Goal: Information Seeking & Learning: Learn about a topic

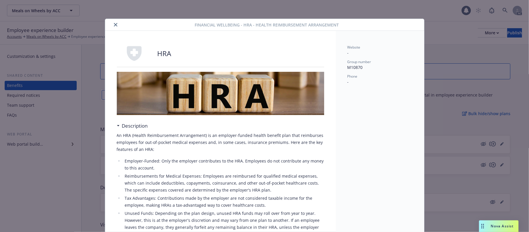
scroll to position [172, 0]
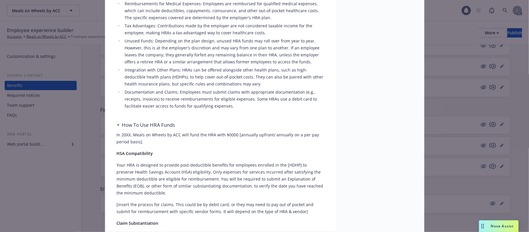
click at [241, 13] on li "Reimbursements for Medical Expenses: Employees are reimbursed for qualified med…" at bounding box center [223, 10] width 201 height 21
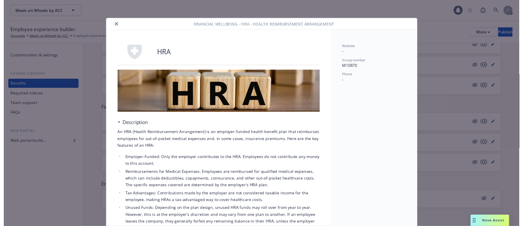
scroll to position [0, 0]
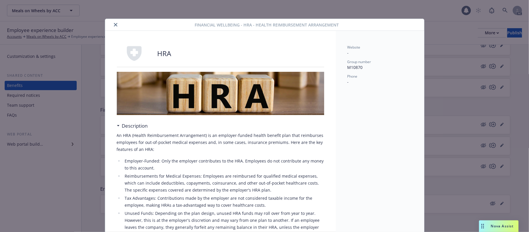
click at [114, 24] on icon "close" at bounding box center [115, 24] width 3 height 3
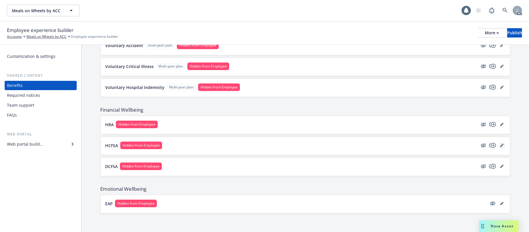
click at [500, 145] on icon "editPencil" at bounding box center [501, 145] width 3 height 3
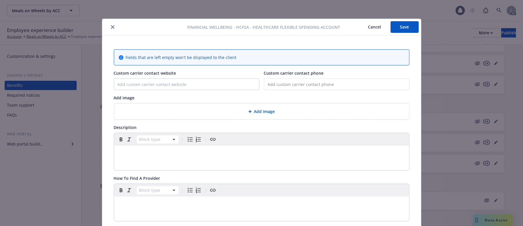
scroll to position [17, 0]
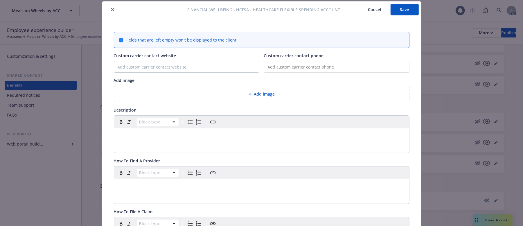
click at [244, 93] on div "Add image" at bounding box center [262, 94] width 286 height 7
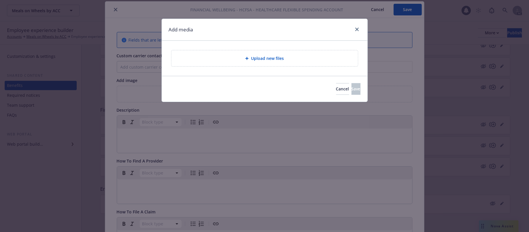
click at [283, 59] on span "Upload new files" at bounding box center [267, 58] width 33 height 6
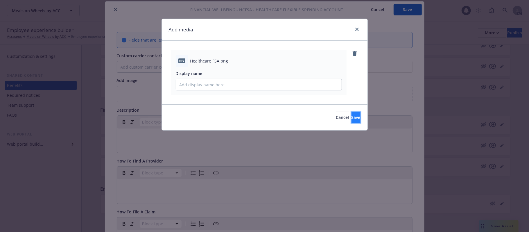
click at [352, 116] on span "Save" at bounding box center [356, 117] width 9 height 6
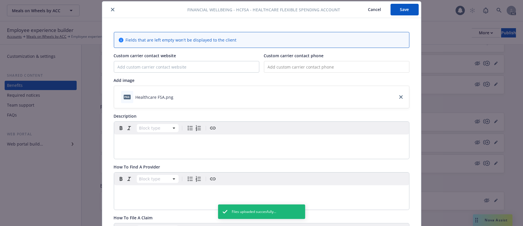
click at [134, 137] on div "editable markdown" at bounding box center [261, 142] width 295 height 14
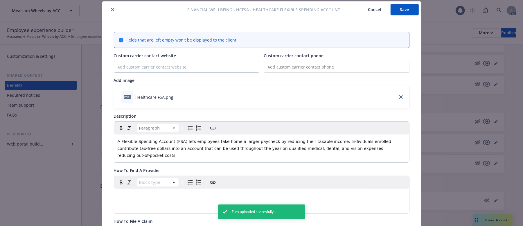
scroll to position [56, 0]
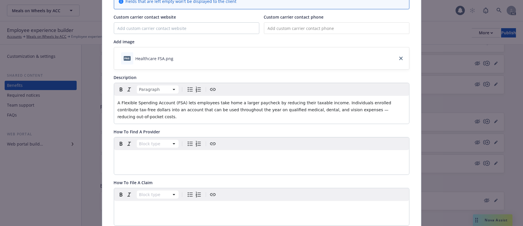
click at [171, 205] on p "editable markdown" at bounding box center [262, 208] width 288 height 7
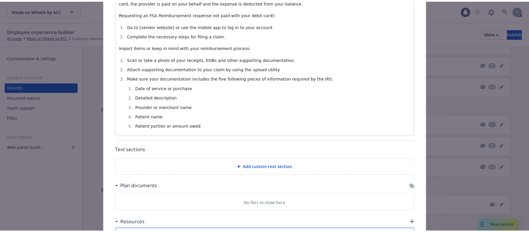
scroll to position [294, 0]
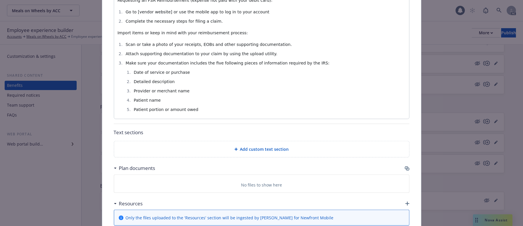
click at [270, 146] on span "Add custom text section" at bounding box center [264, 149] width 49 height 6
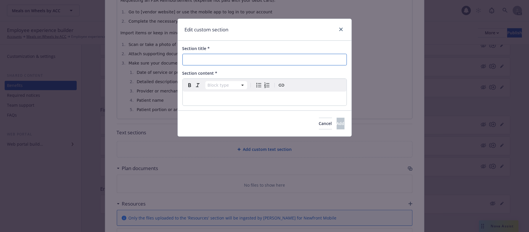
click at [235, 61] on input "Section title *" at bounding box center [264, 60] width 164 height 12
paste input "How The FSA Plan Works"
type input "How The FSA Plan Works"
click at [215, 97] on p "editable markdown" at bounding box center [264, 98] width 157 height 7
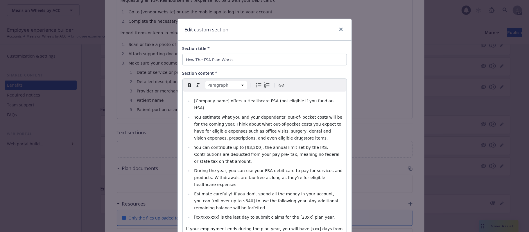
scroll to position [6, 0]
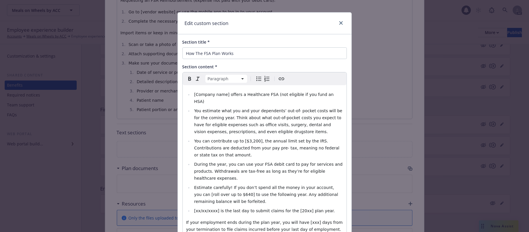
select select
drag, startPoint x: 223, startPoint y: 96, endPoint x: 187, endPoint y: 97, distance: 36.9
click at [187, 97] on ul "[Company name] offers a Healthcare FSA (not eligible if you fund an HSA) You es…" at bounding box center [264, 152] width 157 height 123
paste div "editable markdown"
click at [245, 139] on span "You can contribute up to [$3,200], the annual limit set by the IRS. Contributio…" at bounding box center [267, 148] width 146 height 19
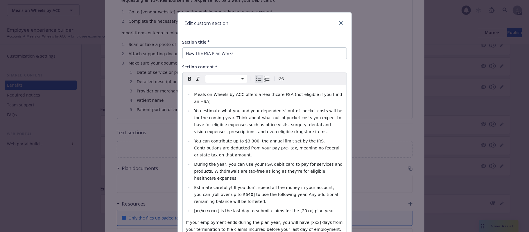
click at [218, 185] on span "Estimate carefully! If you don’t spend all the money in your account, you can […" at bounding box center [266, 194] width 145 height 19
click at [331, 185] on span "Estimate carefully! If you don’t spend all the money in your account, you can […" at bounding box center [266, 194] width 144 height 19
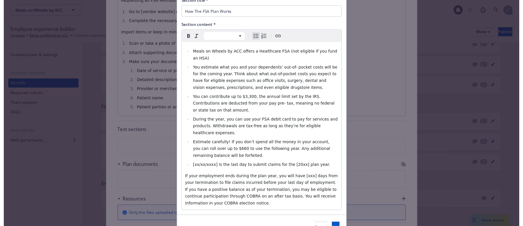
scroll to position [61, 0]
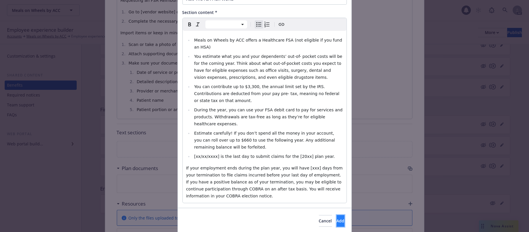
click at [337, 215] on button "Add" at bounding box center [341, 221] width 8 height 12
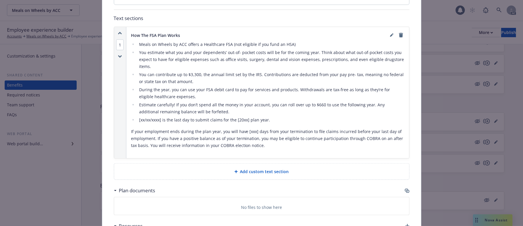
scroll to position [410, 0]
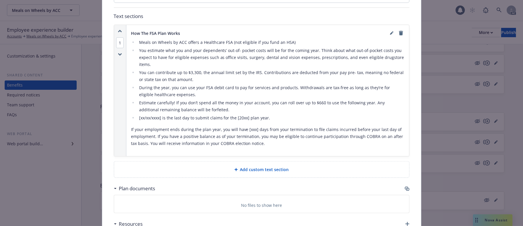
click at [268, 167] on span "Add custom text section" at bounding box center [264, 169] width 49 height 6
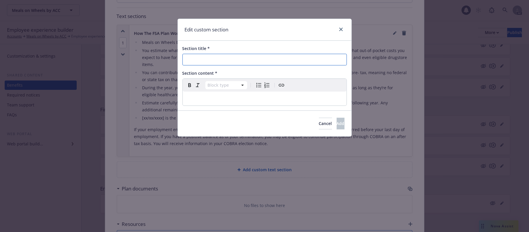
click at [217, 57] on input "Section title *" at bounding box center [264, 60] width 164 height 12
paste input "FSA Tax Savings Examples"
type input "FSA Tax Savings Examples"
click at [236, 94] on div "editable markdown" at bounding box center [265, 99] width 164 height 14
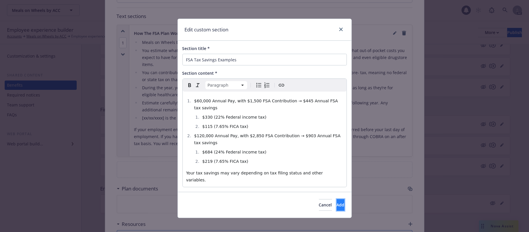
click at [337, 199] on button "Add" at bounding box center [341, 205] width 8 height 12
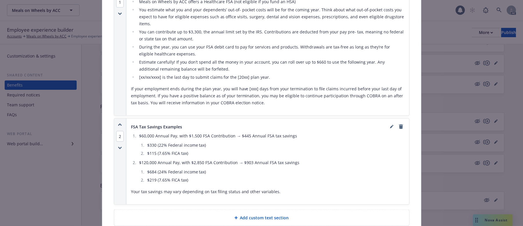
scroll to position [526, 0]
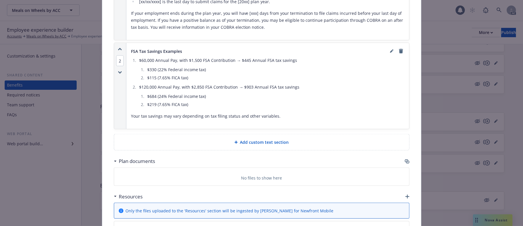
click at [304, 139] on div "Add custom text section" at bounding box center [262, 142] width 286 height 7
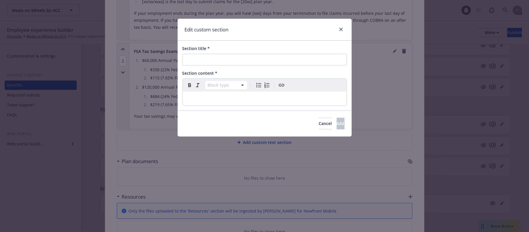
click at [252, 53] on div "Section title *" at bounding box center [264, 55] width 164 height 20
click at [250, 61] on input "Section title *" at bounding box center [264, 60] width 164 height 12
paste input "Are you Eligible?"
type input "Are you Eligible?"
click at [212, 99] on p "editable markdown" at bounding box center [264, 98] width 157 height 7
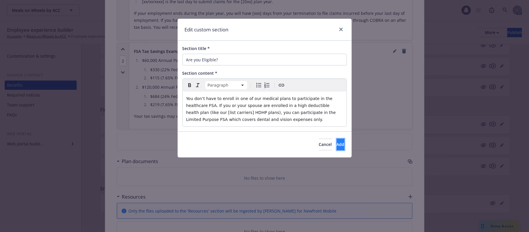
click at [337, 144] on span "Add" at bounding box center [341, 144] width 8 height 6
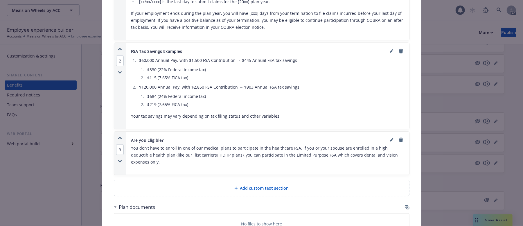
click at [405, 205] on icon "button" at bounding box center [407, 207] width 5 height 5
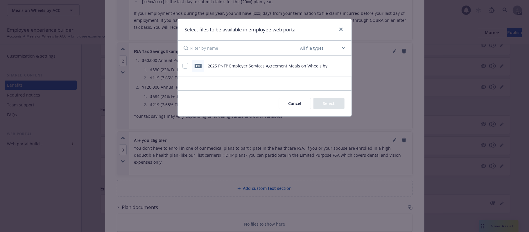
click at [189, 67] on div "pdf 2025 PNFP Employer Services Agreement Meals on Wheels by ACC.pdf" at bounding box center [257, 66] width 150 height 12
click at [186, 67] on input "checkbox" at bounding box center [185, 66] width 6 height 6
checkbox input "true"
click at [331, 105] on button "Select 1 file" at bounding box center [324, 104] width 42 height 12
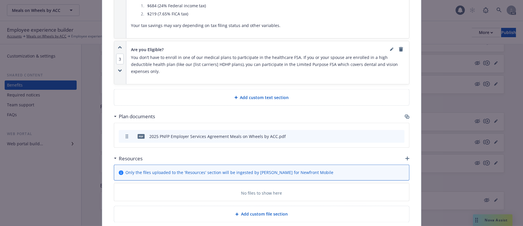
scroll to position [639, 0]
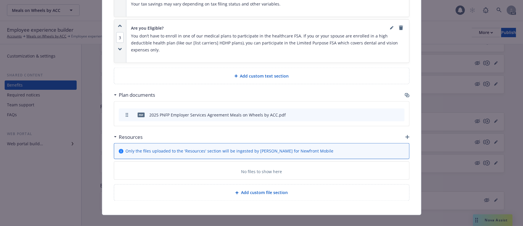
click at [388, 112] on icon "preview file" at bounding box center [389, 114] width 5 height 4
click at [397, 112] on icon "archive file" at bounding box center [399, 114] width 4 height 5
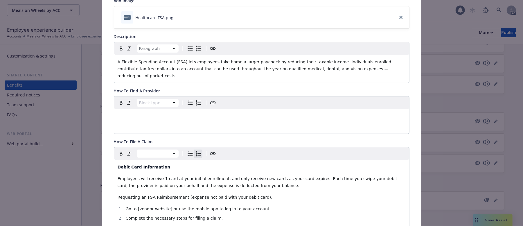
scroll to position [0, 0]
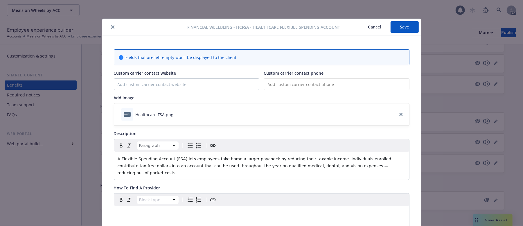
click at [401, 23] on button "Save" at bounding box center [405, 27] width 28 height 12
click at [373, 25] on button "Cancel" at bounding box center [375, 27] width 32 height 12
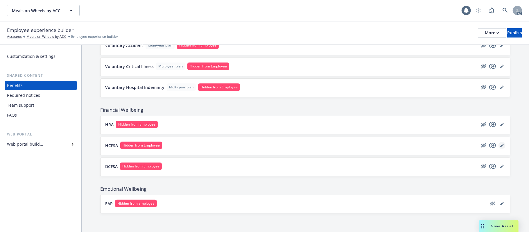
click at [500, 146] on icon "editPencil" at bounding box center [501, 145] width 3 height 3
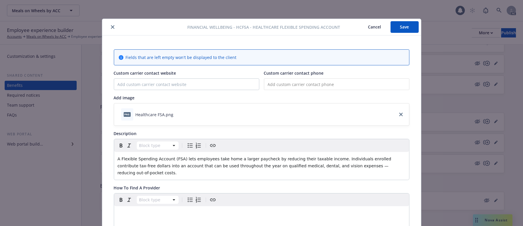
scroll to position [17, 0]
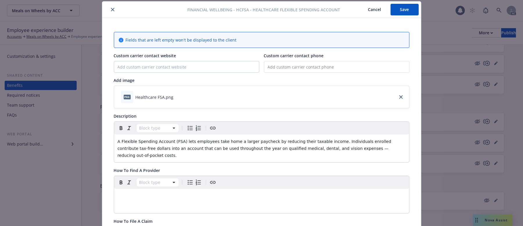
click at [370, 9] on button "Cancel" at bounding box center [375, 10] width 32 height 12
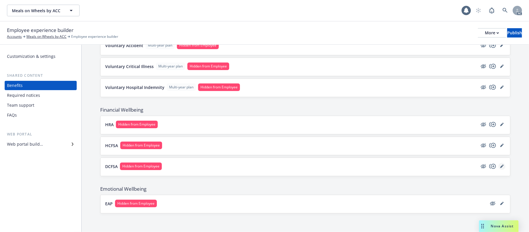
click at [500, 166] on icon "editPencil" at bounding box center [501, 165] width 3 height 3
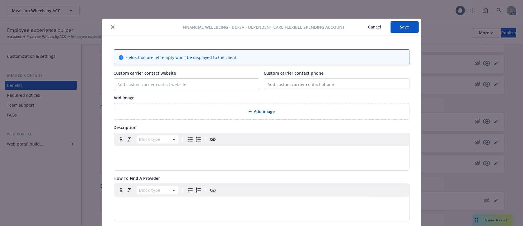
scroll to position [17, 0]
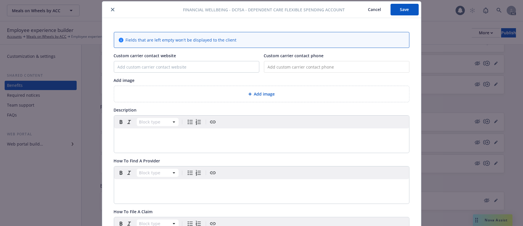
click at [273, 94] on div "Add image" at bounding box center [262, 94] width 286 height 7
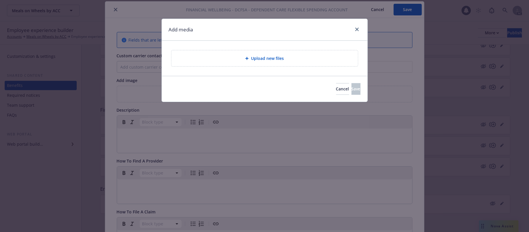
click at [304, 54] on div "Upload new files" at bounding box center [264, 58] width 187 height 16
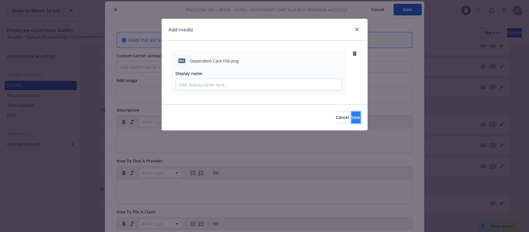
click at [352, 117] on span "Save" at bounding box center [356, 117] width 9 height 6
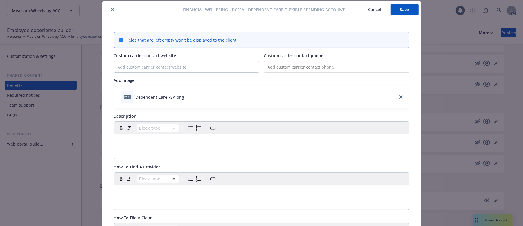
click at [147, 142] on p "editable markdown" at bounding box center [262, 141] width 288 height 7
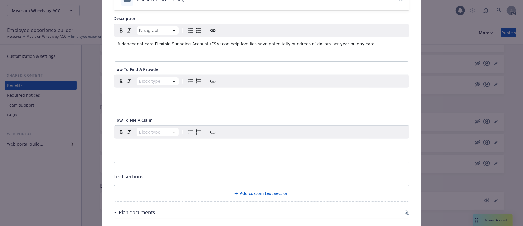
scroll to position [134, 0]
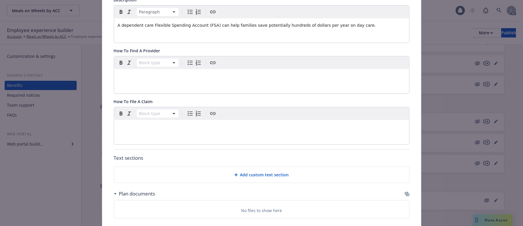
click at [150, 128] on p "editable markdown" at bounding box center [262, 126] width 288 height 7
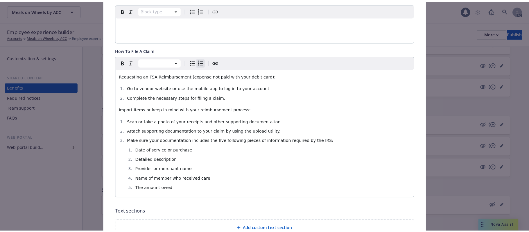
scroll to position [264, 0]
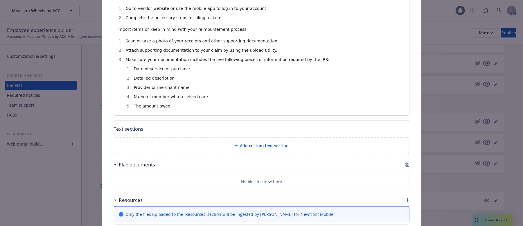
click at [257, 149] on span "Add custom text section" at bounding box center [264, 146] width 49 height 6
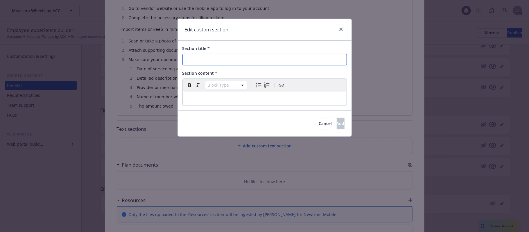
click at [208, 60] on input "Section title *" at bounding box center [264, 60] width 164 height 12
paste input "How The Dependent Care FSA Plan Works"
type input "How The Dependent Care FSA Plan Works"
click at [271, 101] on p "editable markdown" at bounding box center [264, 98] width 157 height 7
click at [252, 98] on p "editable markdown" at bounding box center [264, 98] width 157 height 7
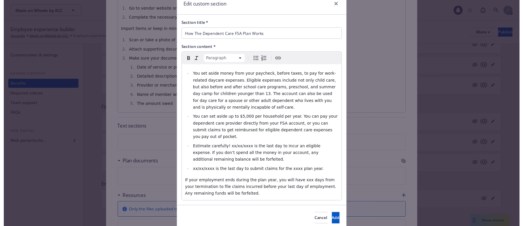
scroll to position [39, 0]
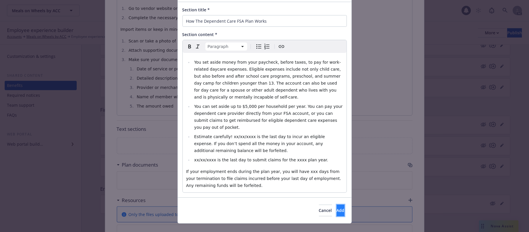
click at [337, 207] on span "Add" at bounding box center [341, 210] width 8 height 6
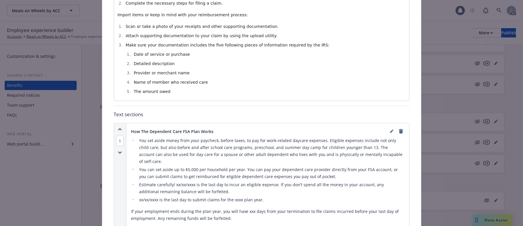
scroll to position [387, 0]
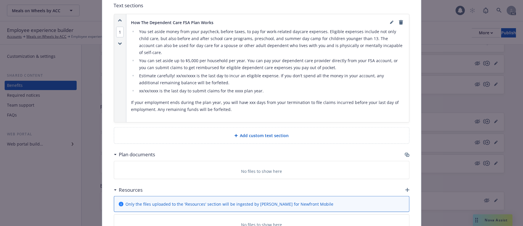
click at [406, 154] on icon "button" at bounding box center [407, 155] width 3 height 3
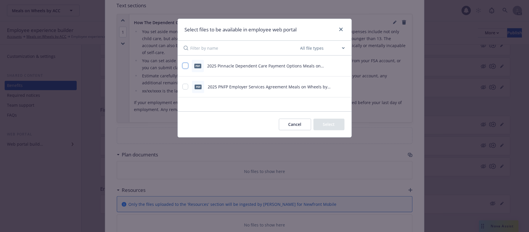
click at [187, 65] on input "checkbox" at bounding box center [185, 66] width 6 height 6
checkbox input "true"
click at [329, 125] on button "Select 1 file" at bounding box center [324, 125] width 42 height 12
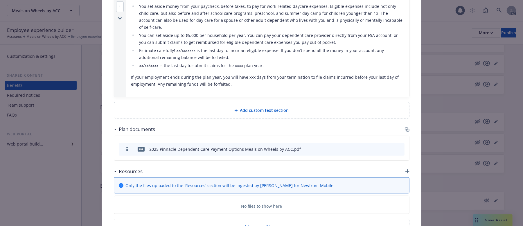
scroll to position [426, 0]
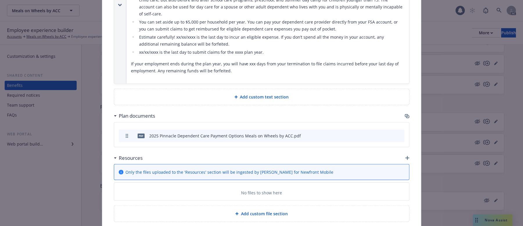
click at [387, 134] on icon "preview file" at bounding box center [389, 136] width 5 height 4
click at [406, 114] on icon "button" at bounding box center [407, 116] width 5 height 5
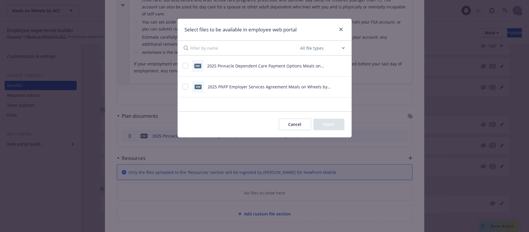
click at [288, 128] on button "Cancel" at bounding box center [295, 125] width 32 height 12
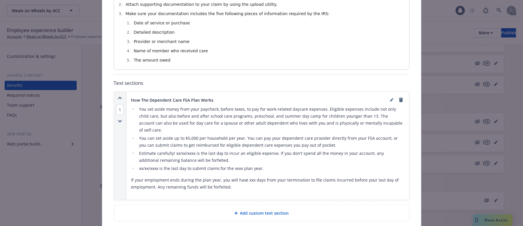
scroll to position [349, 0]
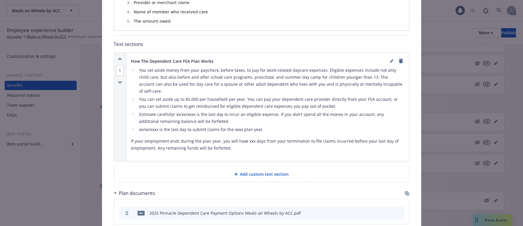
click at [257, 171] on span "Add custom text section" at bounding box center [264, 174] width 49 height 6
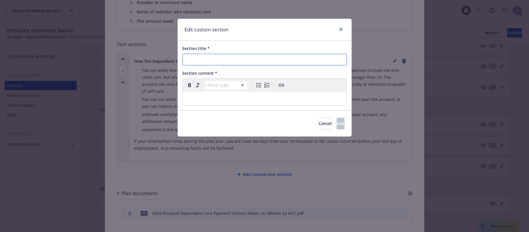
click at [207, 56] on input "Section title *" at bounding box center [264, 60] width 164 height 12
paste input "Dependent Care FSA Tax Savings Examples"
type input "Dependent Care FSA Tax Savings Examples"
click at [216, 96] on p "editable markdown" at bounding box center [264, 98] width 157 height 7
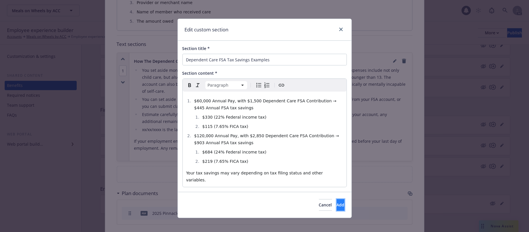
click at [339, 199] on button "Add" at bounding box center [341, 205] width 8 height 12
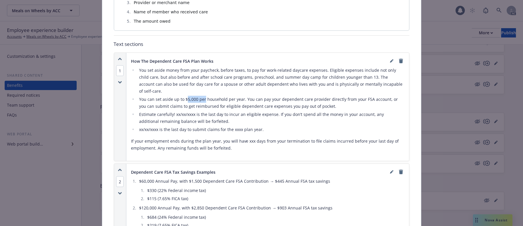
drag, startPoint x: 183, startPoint y: 95, endPoint x: 206, endPoint y: 94, distance: 23.0
click at [206, 96] on li "You can set aside up to $5,000 per household per year. You can pay your depende…" at bounding box center [270, 103] width 267 height 14
click at [292, 118] on li "Estimate carefully! xx/xx/xxxx is the last day to incur an eligible expense. If…" at bounding box center [270, 118] width 267 height 14
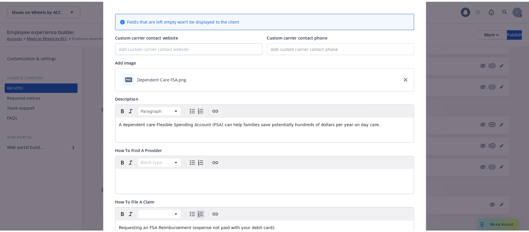
scroll to position [0, 0]
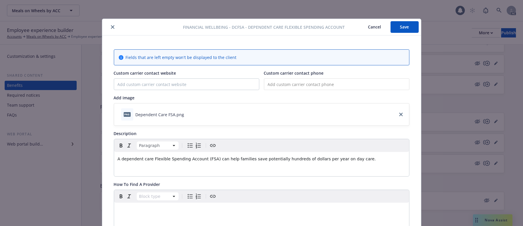
click at [402, 31] on button "Save" at bounding box center [405, 27] width 28 height 12
click at [370, 25] on button "Cancel" at bounding box center [375, 27] width 32 height 12
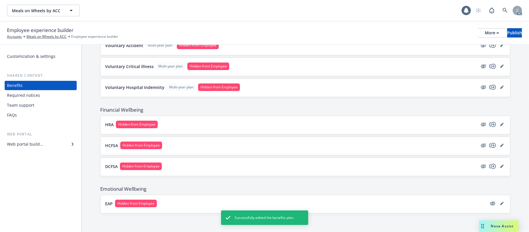
click at [340, 146] on button "HCFSA Hidden from Employee" at bounding box center [291, 145] width 372 height 8
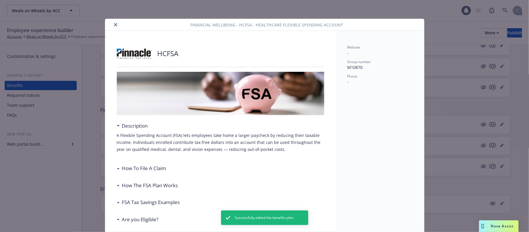
scroll to position [17, 0]
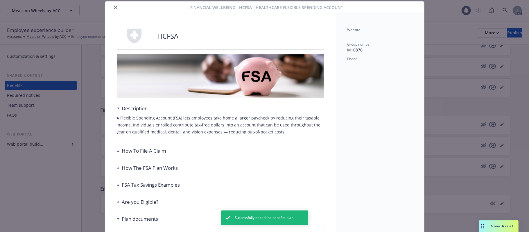
click at [126, 151] on h3 "How To File A Claim" at bounding box center [144, 151] width 44 height 8
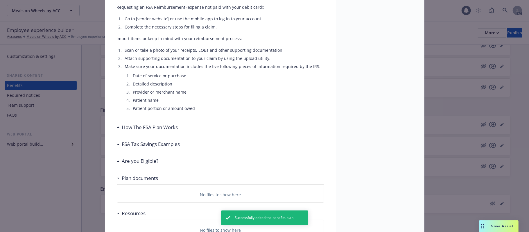
scroll to position [211, 0]
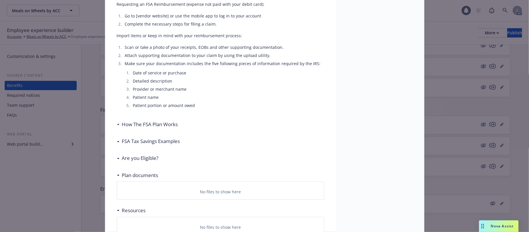
click at [153, 126] on h3 "How The FSA Plan Works" at bounding box center [150, 125] width 56 height 8
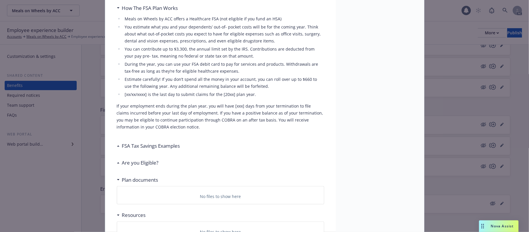
scroll to position [368, 0]
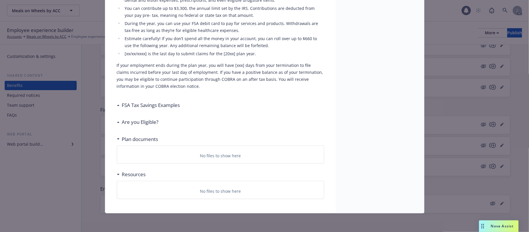
click at [149, 107] on h3 "FSA Tax Savings Examples" at bounding box center [151, 105] width 58 height 8
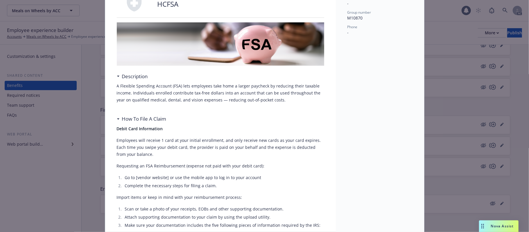
scroll to position [0, 0]
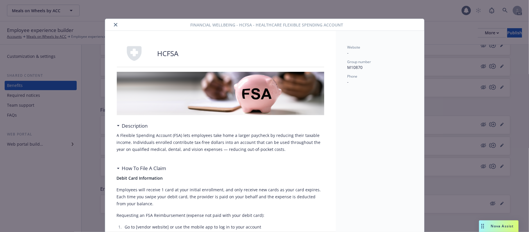
click at [114, 25] on icon "close" at bounding box center [115, 24] width 3 height 3
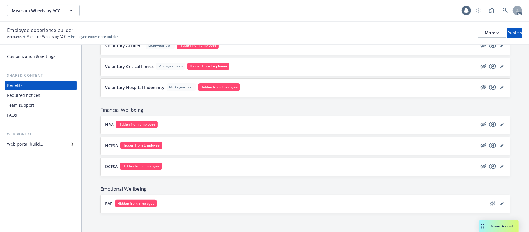
click at [263, 165] on button "DCFSA Hidden from Employee" at bounding box center [291, 166] width 372 height 8
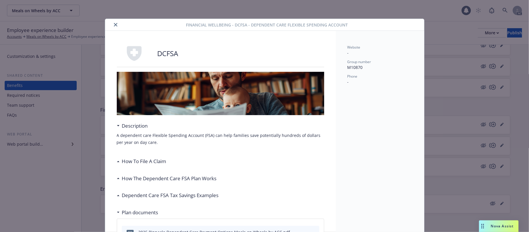
click at [114, 26] on icon "close" at bounding box center [115, 24] width 3 height 3
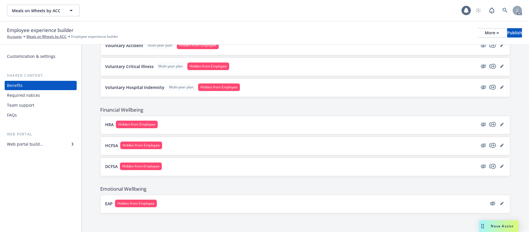
click at [449, 208] on div "EAP Hidden from Employee" at bounding box center [305, 204] width 400 height 9
click at [449, 203] on button "EAP Hidden from Employee" at bounding box center [296, 204] width 382 height 8
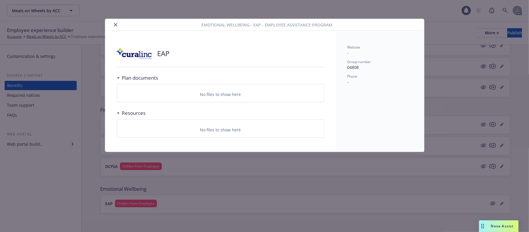
click at [115, 24] on icon "close" at bounding box center [115, 24] width 3 height 3
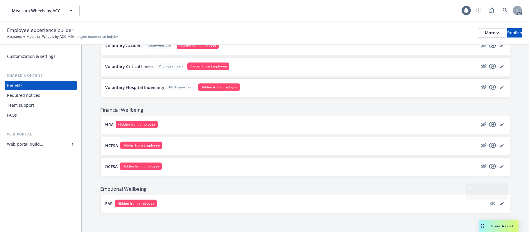
click at [443, 202] on button "EAP Hidden from Employee" at bounding box center [296, 204] width 382 height 8
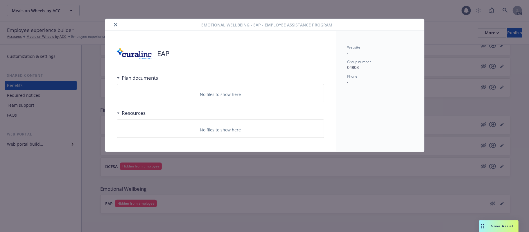
click at [114, 23] on icon "close" at bounding box center [115, 24] width 3 height 3
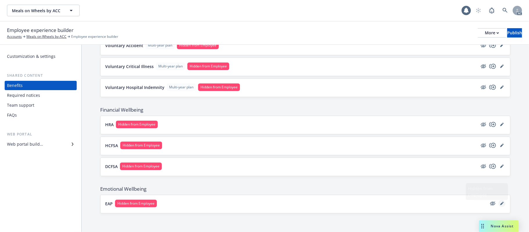
click at [500, 203] on icon "editPencil" at bounding box center [501, 203] width 3 height 3
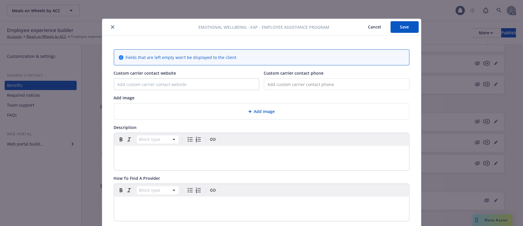
scroll to position [17, 0]
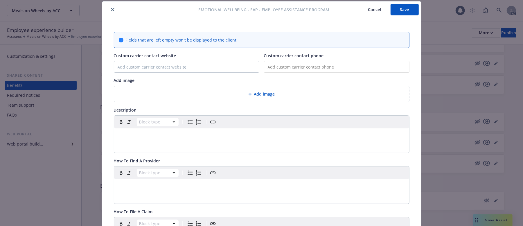
click at [269, 95] on span "Add image" at bounding box center [264, 94] width 21 height 6
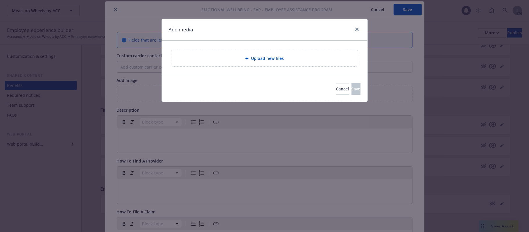
click at [319, 60] on div "Upload new files" at bounding box center [264, 58] width 177 height 7
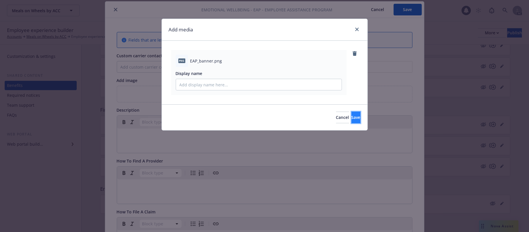
click at [352, 119] on span "Save" at bounding box center [356, 117] width 9 height 6
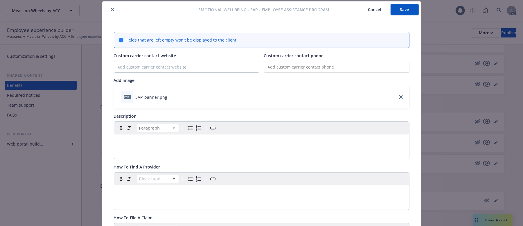
click at [163, 147] on div "editable markdown" at bounding box center [261, 142] width 295 height 14
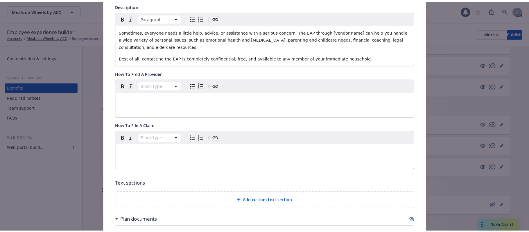
scroll to position [172, 0]
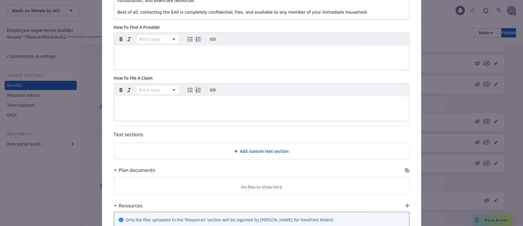
click at [266, 154] on span "Add custom text section" at bounding box center [264, 151] width 49 height 6
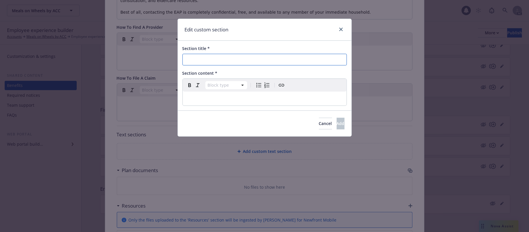
click at [219, 62] on input "Section title *" at bounding box center [264, 60] width 164 height 12
paste input "EAP Resource (No Cost)"
type input "EAP Resource (No Cost)"
click at [220, 94] on div "editable markdown" at bounding box center [265, 99] width 164 height 14
select select
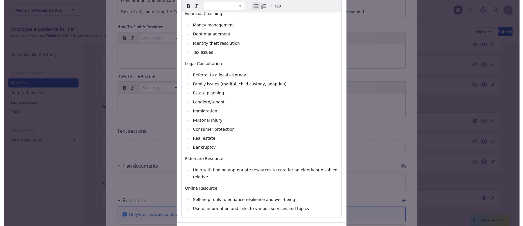
scroll to position [298, 0]
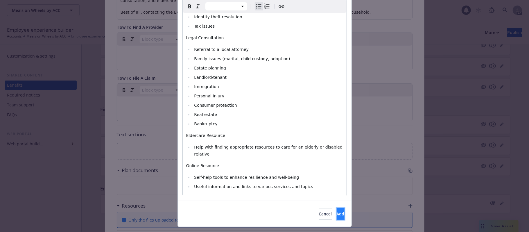
click at [337, 211] on span "Add" at bounding box center [341, 214] width 8 height 6
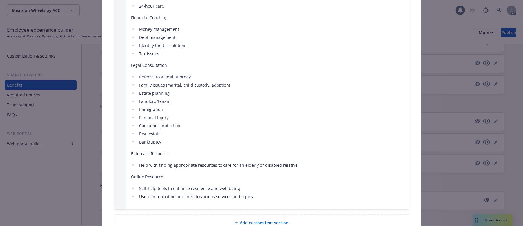
scroll to position [560, 0]
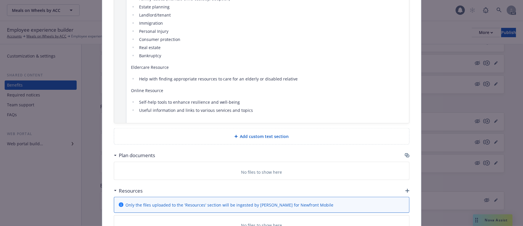
click at [269, 141] on div "Add custom text section" at bounding box center [261, 136] width 295 height 16
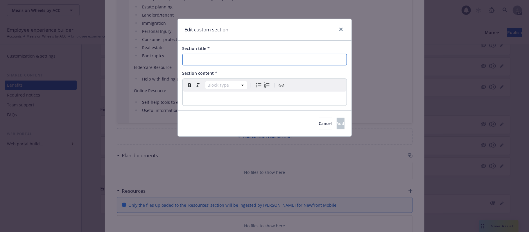
click at [227, 60] on input "Section title *" at bounding box center [264, 60] width 164 height 12
paste input "How To Get Started"
type input "How To Get Started"
click at [210, 96] on p "editable markdown" at bounding box center [264, 98] width 157 height 7
select select
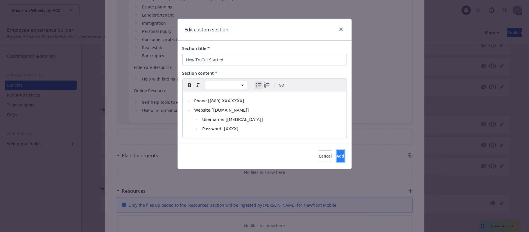
click at [337, 161] on button "Add" at bounding box center [341, 156] width 8 height 12
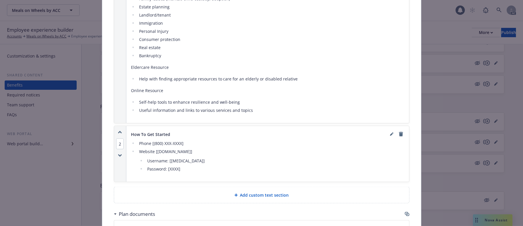
click at [406, 216] on icon "button" at bounding box center [407, 214] width 3 height 3
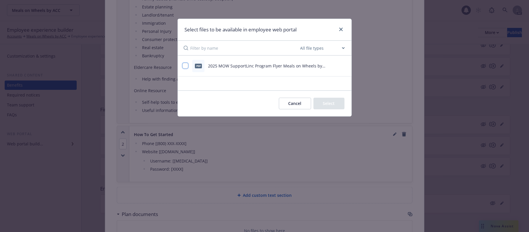
click at [184, 67] on input "checkbox" at bounding box center [185, 66] width 6 height 6
checkbox input "true"
click at [324, 107] on button "Select 1 file" at bounding box center [324, 104] width 42 height 12
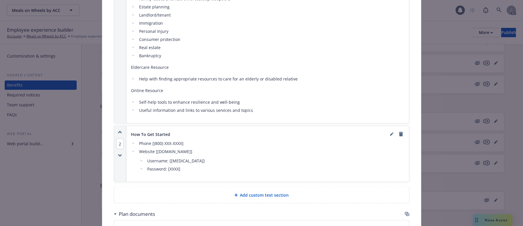
scroll to position [676, 0]
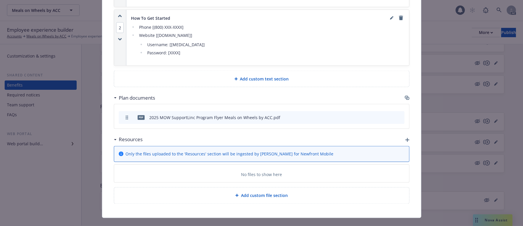
click at [406, 141] on icon "button" at bounding box center [408, 140] width 4 height 4
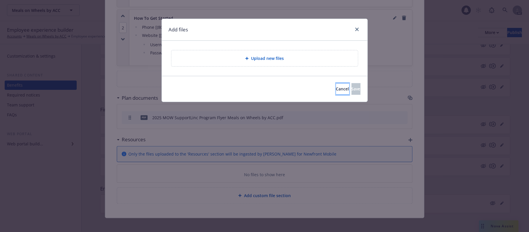
click at [336, 93] on button "Cancel" at bounding box center [342, 89] width 13 height 12
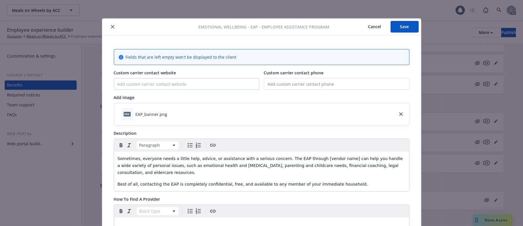
scroll to position [0, 0]
drag, startPoint x: 297, startPoint y: 159, endPoint x: 325, endPoint y: 159, distance: 27.0
click at [325, 159] on span "Sometimes, everyone needs a little help, advice, or assistance with a serious c…" at bounding box center [261, 166] width 287 height 19
click at [303, 160] on span "Sometimes, everyone needs a little help, advice, or assistance with a serious c…" at bounding box center [262, 166] width 288 height 19
click at [308, 162] on span "Sometimes, everyone needs a little help, advice, or assistance with a serious c…" at bounding box center [262, 166] width 288 height 19
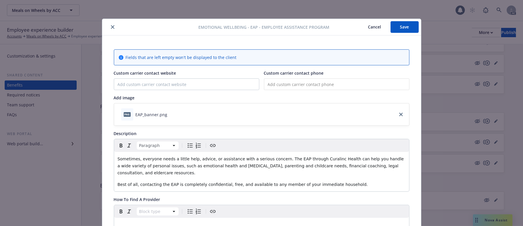
click at [278, 174] on p "Sometimes, everyone needs a little help, advice, or assistance with a serious c…" at bounding box center [262, 165] width 288 height 21
click at [362, 178] on div "Sometimes, everyone needs a little help, advice, or assistance with a serious c…" at bounding box center [261, 172] width 295 height 40
click at [403, 27] on button "Save" at bounding box center [405, 27] width 28 height 12
drag, startPoint x: 404, startPoint y: 27, endPoint x: 400, endPoint y: 28, distance: 4.2
click at [404, 27] on button "Save" at bounding box center [405, 27] width 28 height 12
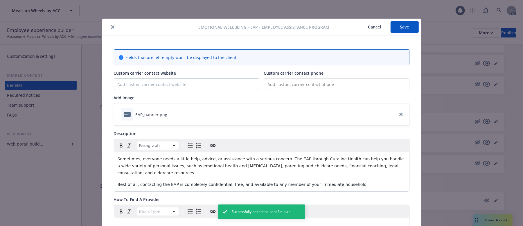
click at [370, 26] on button "Cancel" at bounding box center [375, 27] width 32 height 12
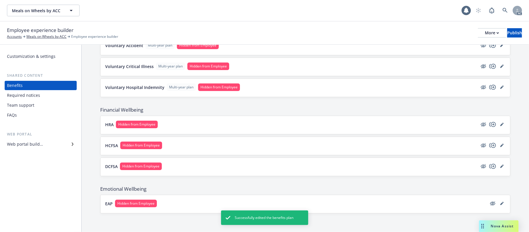
click at [346, 202] on button "EAP Hidden from Employee" at bounding box center [296, 204] width 382 height 8
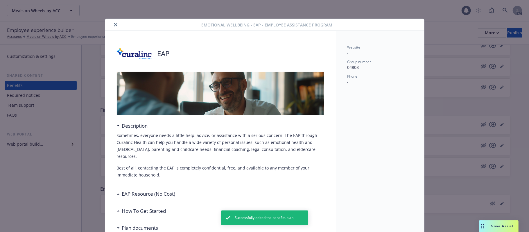
scroll to position [77, 0]
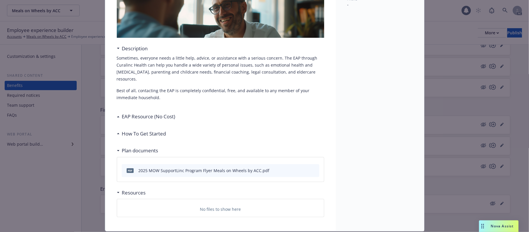
drag, startPoint x: 294, startPoint y: 78, endPoint x: 314, endPoint y: 79, distance: 19.5
click at [305, 79] on p "Sometimes, everyone needs a little help, advice, or assistance with a serious c…" at bounding box center [220, 69] width 207 height 28
click at [259, 103] on div "Sometimes, everyone needs a little help, advice, or assistance with a serious c…" at bounding box center [220, 80] width 207 height 51
click at [247, 87] on div "Sometimes, everyone needs a little help, advice, or assistance with a serious c…" at bounding box center [220, 78] width 207 height 46
click at [176, 114] on div "EAP Resource (No Cost)" at bounding box center [220, 116] width 207 height 12
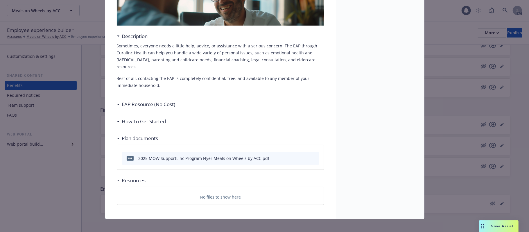
scroll to position [96, 0]
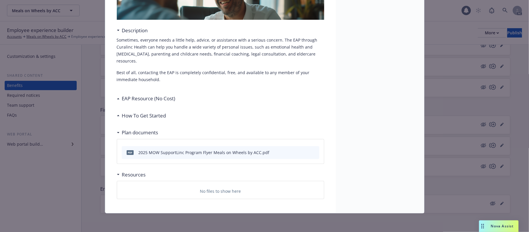
click at [128, 100] on h3 "EAP Resource (No Cost)" at bounding box center [148, 99] width 53 height 8
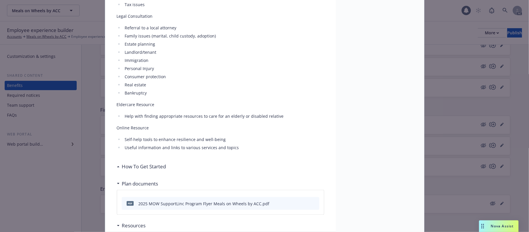
scroll to position [406, 0]
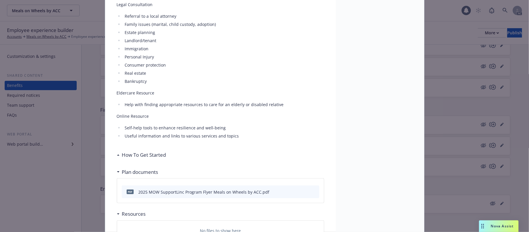
click at [144, 157] on h3 "How To Get Started" at bounding box center [144, 155] width 44 height 8
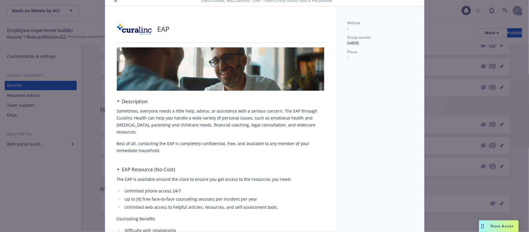
scroll to position [0, 0]
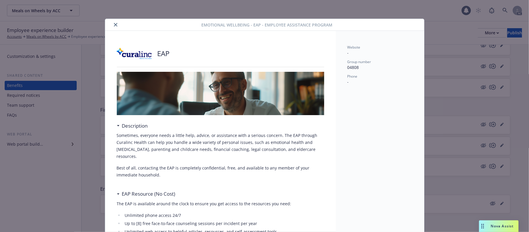
click at [114, 26] on icon "close" at bounding box center [115, 24] width 3 height 3
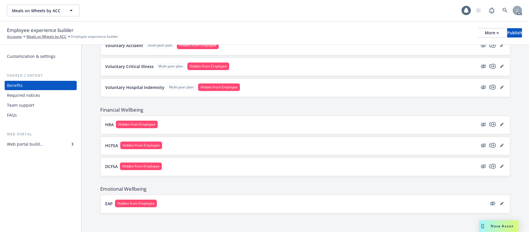
click at [23, 95] on div "Required notices" at bounding box center [23, 95] width 33 height 9
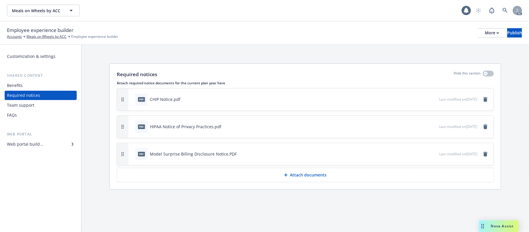
click at [30, 107] on div "Team support" at bounding box center [20, 105] width 27 height 9
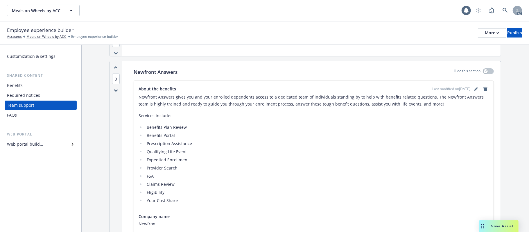
scroll to position [155, 0]
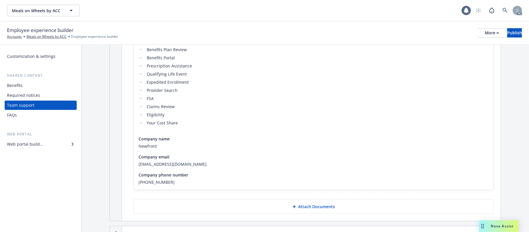
click at [35, 115] on div "FAQs" at bounding box center [40, 114] width 67 height 9
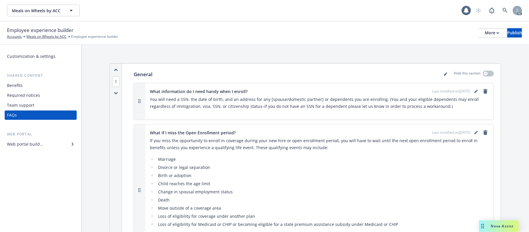
click at [23, 142] on div "Web portal builder" at bounding box center [25, 143] width 36 height 9
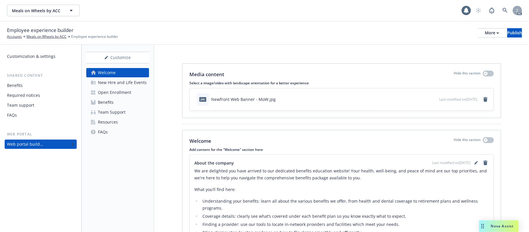
click at [112, 107] on div "Team Support" at bounding box center [112, 111] width 28 height 9
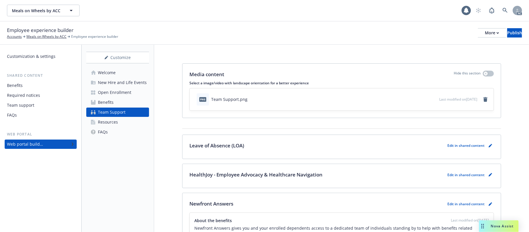
click at [106, 121] on div "Resources" at bounding box center [108, 121] width 20 height 9
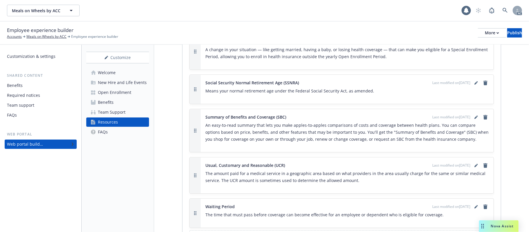
scroll to position [1257, 0]
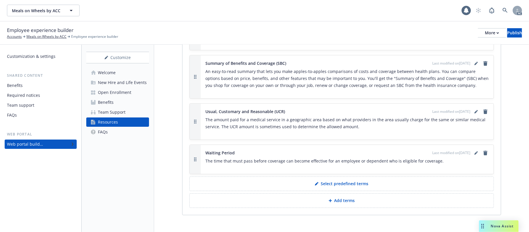
click at [105, 132] on div "FAQs" at bounding box center [103, 131] width 10 height 9
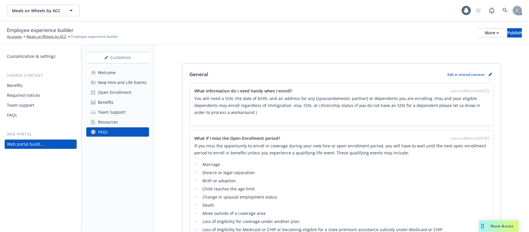
click at [112, 123] on div "Resources" at bounding box center [108, 121] width 20 height 9
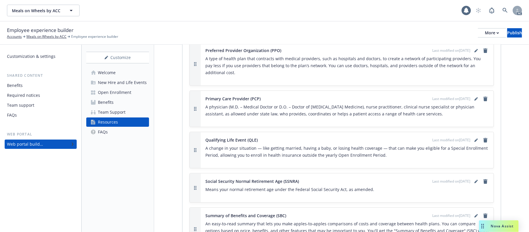
scroll to position [1162, 0]
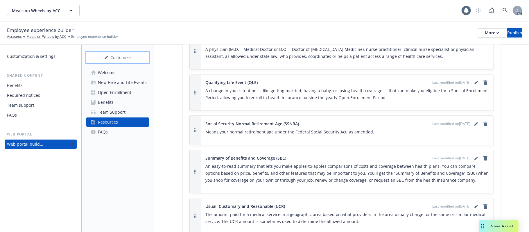
click at [109, 59] on div "Customize" at bounding box center [117, 57] width 63 height 11
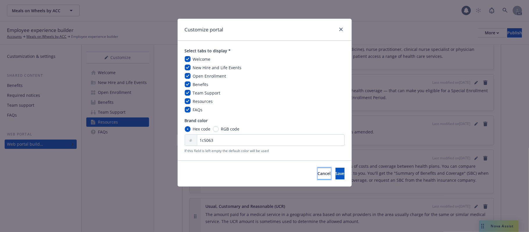
click at [318, 176] on span "Cancel" at bounding box center [324, 174] width 13 height 6
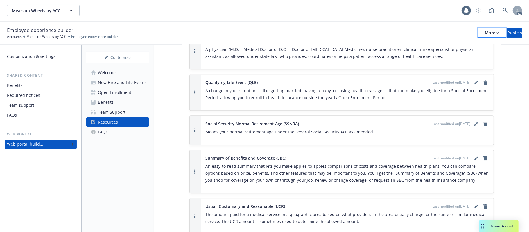
click at [478, 32] on button "More" at bounding box center [492, 32] width 28 height 9
click at [292, 42] on div "Employee experience builder Accounts Meals on Wheels by ACC Employee experience…" at bounding box center [264, 32] width 529 height 23
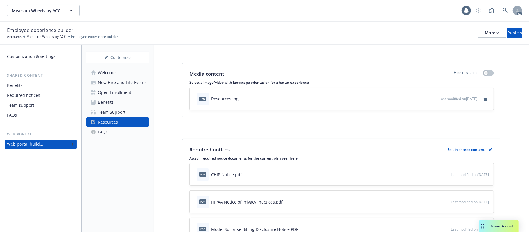
scroll to position [0, 0]
click at [27, 85] on div "Benefits" at bounding box center [40, 85] width 67 height 9
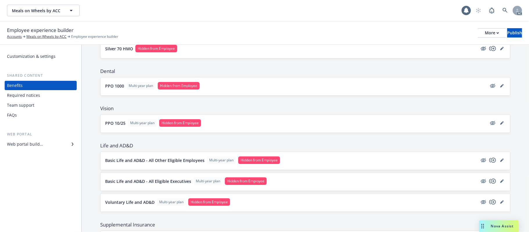
scroll to position [232, 0]
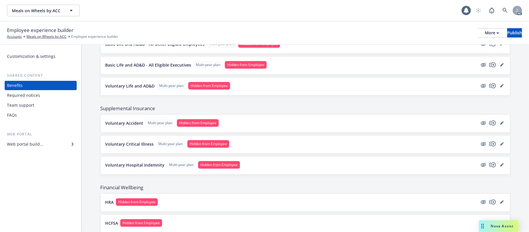
click at [293, 127] on button "Voluntary Accident Multi-year plan Hidden from Employee" at bounding box center [291, 123] width 372 height 8
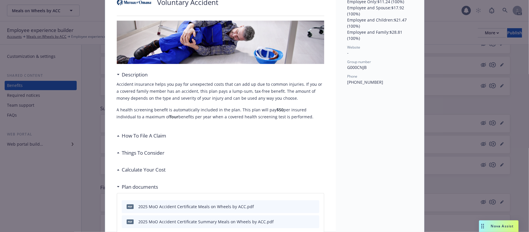
scroll to position [121, 0]
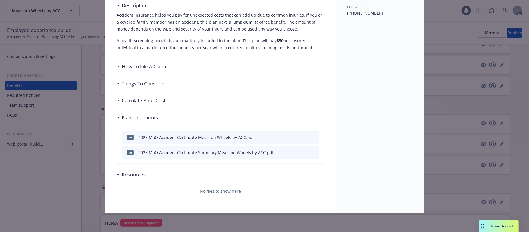
click at [160, 98] on h3 "Calculate Your Cost" at bounding box center [144, 101] width 44 height 8
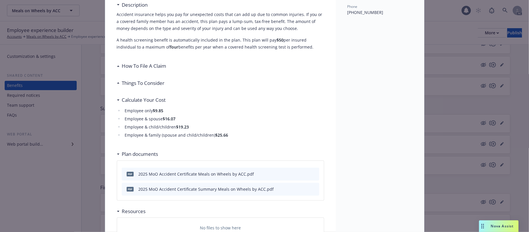
click at [160, 98] on h3 "Calculate Your Cost" at bounding box center [144, 100] width 44 height 8
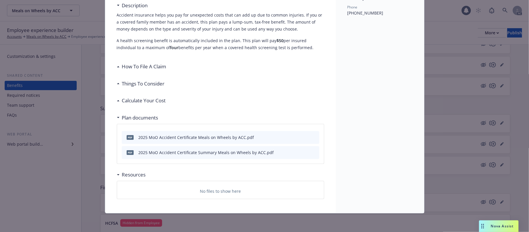
scroll to position [0, 0]
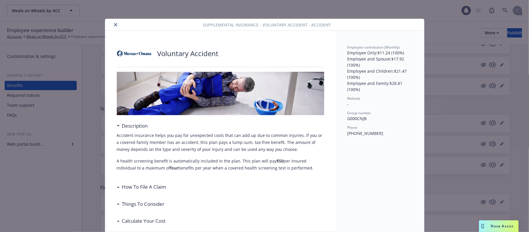
click at [113, 27] on button "close" at bounding box center [115, 24] width 7 height 7
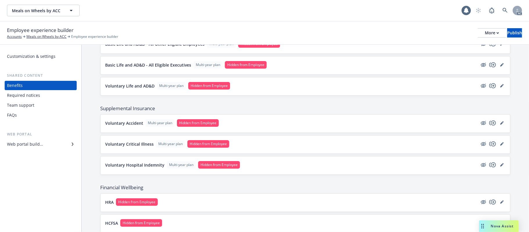
click at [35, 56] on div "Customization & settings" at bounding box center [31, 56] width 49 height 9
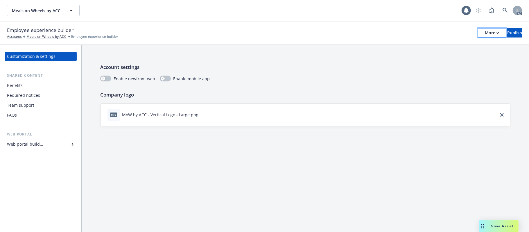
click at [478, 31] on button "More" at bounding box center [492, 32] width 28 height 9
click at [22, 85] on div "Benefits" at bounding box center [15, 85] width 16 height 9
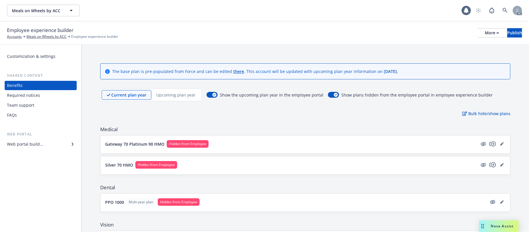
click at [21, 56] on div "Customization & settings" at bounding box center [31, 56] width 49 height 9
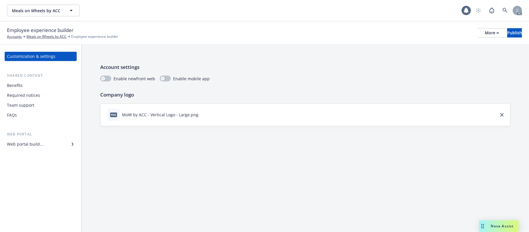
click at [33, 146] on div "Web portal builder" at bounding box center [25, 143] width 36 height 9
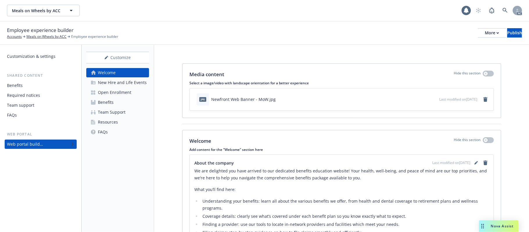
click at [113, 123] on div "Resources" at bounding box center [108, 121] width 20 height 9
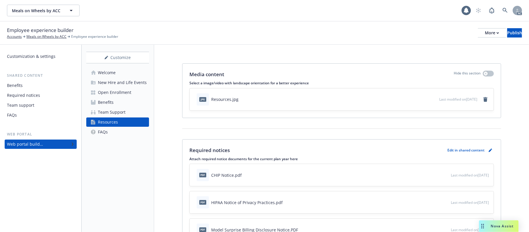
click at [121, 81] on div "New Hire and Life Events" at bounding box center [122, 82] width 49 height 9
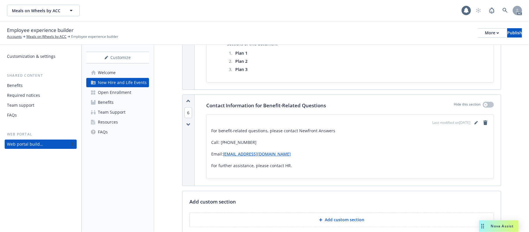
scroll to position [1036, 0]
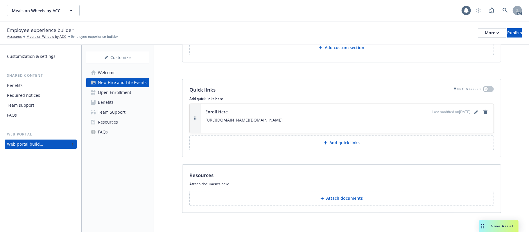
click at [110, 93] on div "Open Enrollment" at bounding box center [114, 92] width 33 height 9
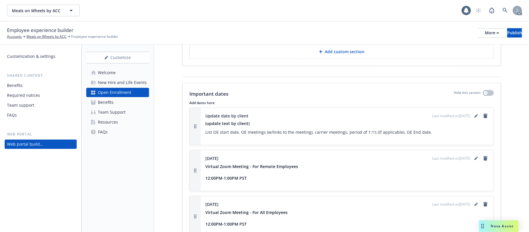
scroll to position [837, 0]
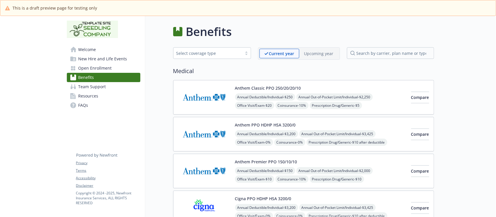
scroll to position [980, 0]
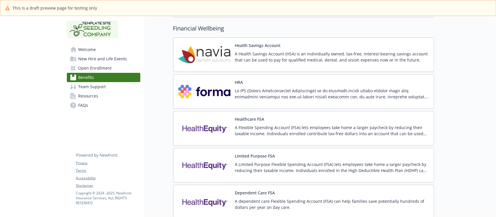
click at [316, 123] on div "Healthcare FSA A Flexible Spending Account (FSA) lets employees take home a lar…" at bounding box center [332, 128] width 194 height 25
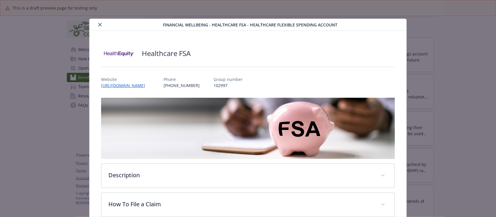
scroll to position [17, 0]
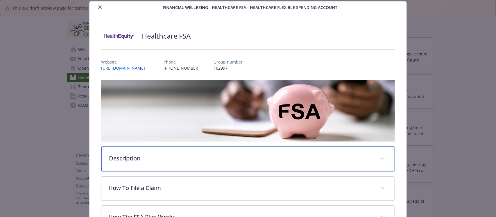
click at [171, 155] on p "Description" at bounding box center [241, 158] width 264 height 9
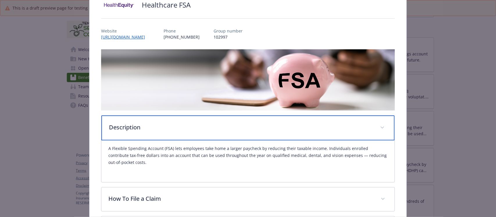
scroll to position [90, 0]
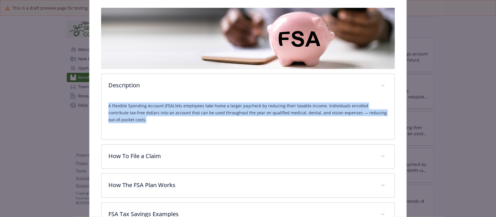
drag, startPoint x: 125, startPoint y: 121, endPoint x: 103, endPoint y: 108, distance: 25.4
click at [103, 108] on div "A Flexible Spending Account (FSA) lets employees take home a larger paycheck by…" at bounding box center [247, 119] width 293 height 42
copy p "A Flexible Spending Account (FSA) lets employees take home a larger paycheck by…"
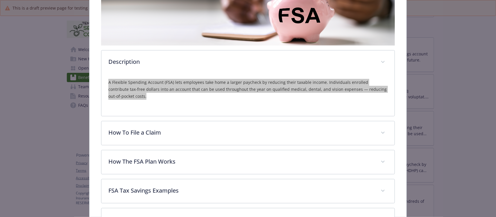
scroll to position [126, 0]
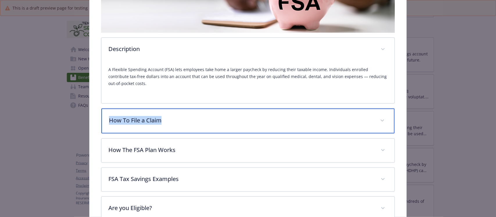
drag, startPoint x: 175, startPoint y: 122, endPoint x: 98, endPoint y: 121, distance: 76.7
click at [98, 121] on div "Healthcare FSA Website https://participant.wageworks.com/ Phone (866) 346-5800 …" at bounding box center [247, 69] width 317 height 331
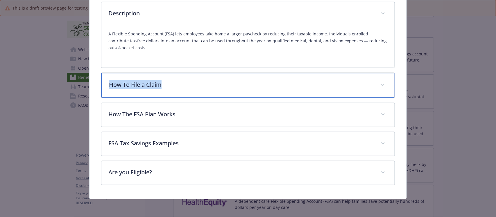
click at [188, 78] on div "How To File a Claim" at bounding box center [247, 85] width 293 height 25
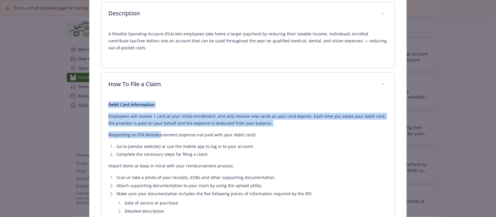
drag, startPoint x: 105, startPoint y: 104, endPoint x: 160, endPoint y: 136, distance: 63.3
click at [159, 136] on div "Debit Card Information Employees will receive 1 card at your initial enrollment…" at bounding box center [247, 176] width 293 height 159
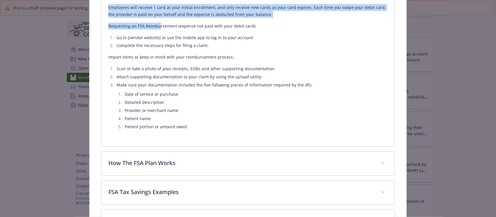
scroll to position [307, 0]
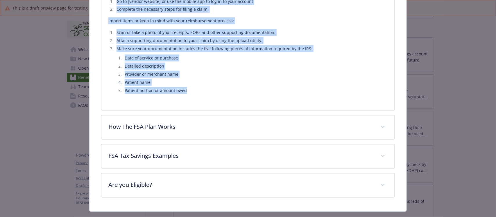
click at [194, 92] on li "Patient portion or amount owed" at bounding box center [255, 90] width 264 height 7
copy div "Debit Card Information Employees will receive 1 card at your initial enrollment…"
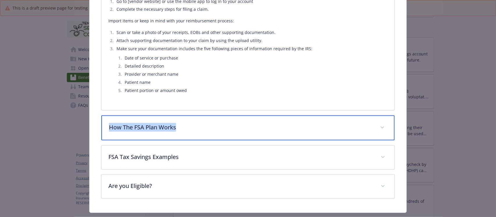
drag, startPoint x: 198, startPoint y: 127, endPoint x: 99, endPoint y: 129, distance: 99.4
copy p "How The FSA Plan Works"
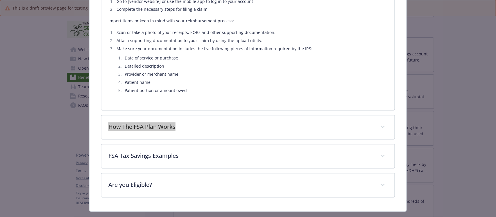
scroll to position [320, 0]
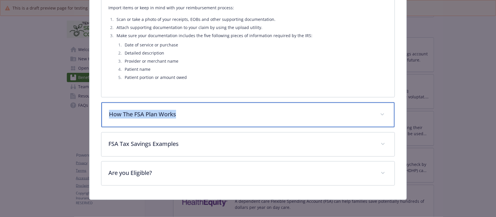
drag, startPoint x: 157, startPoint y: 114, endPoint x: 163, endPoint y: 113, distance: 5.8
click at [157, 114] on p "How The FSA Plan Works" at bounding box center [241, 114] width 264 height 9
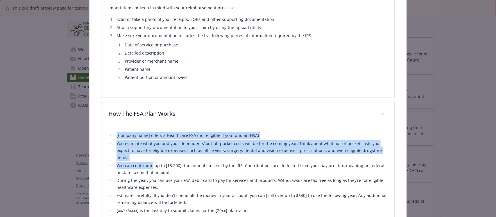
drag, startPoint x: 106, startPoint y: 135, endPoint x: 163, endPoint y: 166, distance: 64.9
click at [156, 166] on div "[Company name] offers a Healthcare FSA (not eligible if you fund an HSA) You es…" at bounding box center [247, 191] width 293 height 130
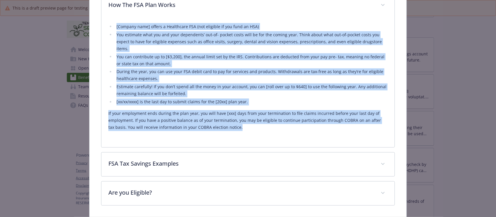
click at [238, 126] on p "If your employment ends during the plan year, you will have [xxx] days from you…" at bounding box center [247, 120] width 279 height 21
copy div "[Company name] offers a Healthcare FSA (not eligible if you fund an HSA) You es…"
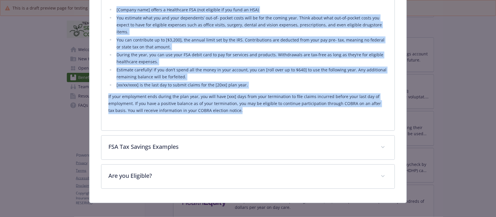
scroll to position [451, 0]
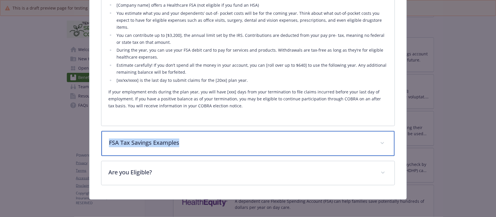
drag, startPoint x: 183, startPoint y: 144, endPoint x: 101, endPoint y: 143, distance: 82.5
click at [101, 143] on div "FSA Tax Savings Examples" at bounding box center [247, 143] width 293 height 25
copy p "FSA Tax Savings Examples"
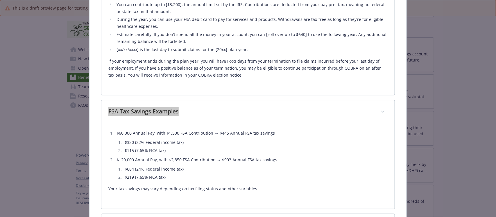
scroll to position [524, 0]
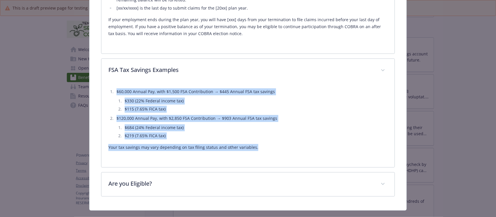
drag, startPoint x: 114, startPoint y: 91, endPoint x: 262, endPoint y: 150, distance: 159.4
click at [262, 150] on div "$60,000 Annual Pay, with $1,500 FSA Contribution → $445 Annual FSA tax savings …" at bounding box center [247, 119] width 279 height 63
copy div "$60,000 Annual Pay, with $1,500 FSA Contribution → $445 Annual FSA tax savings …"
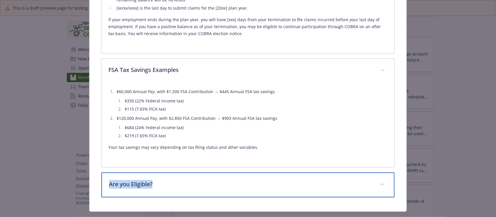
drag, startPoint x: 163, startPoint y: 182, endPoint x: 83, endPoint y: 184, distance: 80.5
copy p "Are you Eligible?"
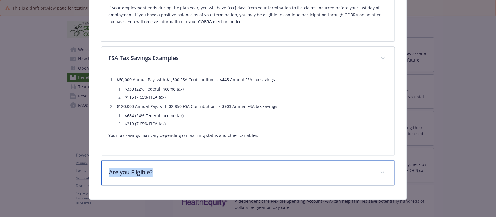
click at [182, 165] on div "Are you Eligible?" at bounding box center [247, 173] width 293 height 25
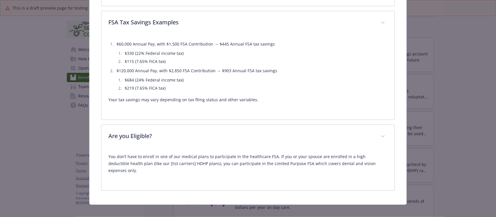
scroll to position [570, 0]
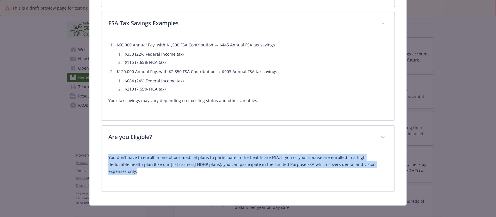
drag, startPoint x: 182, startPoint y: 168, endPoint x: 381, endPoint y: 171, distance: 198.4
click at [381, 171] on div "You don’t have to enroll in one of our medical plans to participate in the heal…" at bounding box center [247, 171] width 293 height 42
copy p "You don’t have to enroll in one of our medical plans to participate in the heal…"
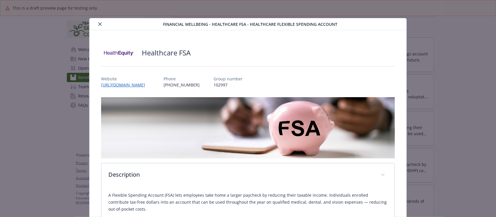
scroll to position [0, 0]
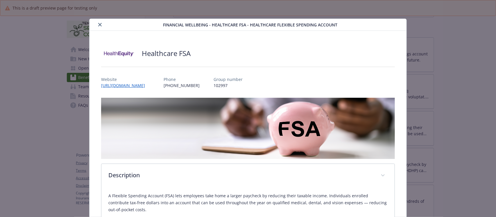
click at [99, 24] on icon "close" at bounding box center [99, 24] width 3 height 3
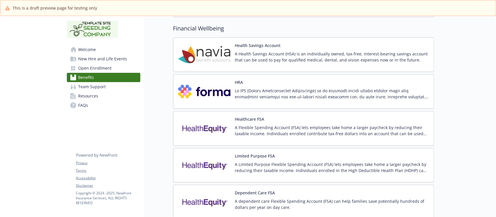
scroll to position [1017, 0]
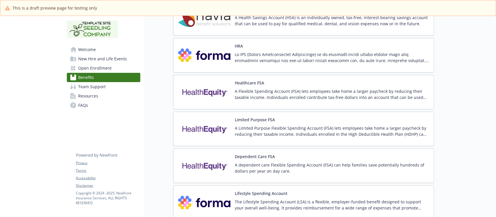
click at [296, 155] on div "Dependent Care FSA A dependent care Flexible Spending Account (FSA) can help fa…" at bounding box center [303, 166] width 261 height 35
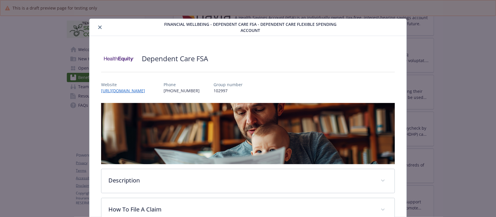
scroll to position [15, 0]
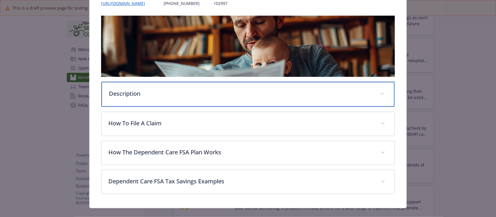
click at [157, 94] on p "Description" at bounding box center [241, 93] width 264 height 9
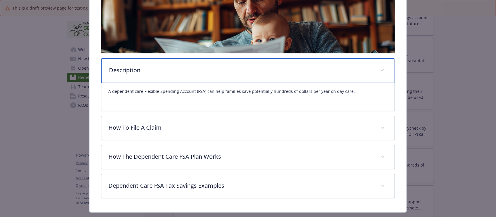
scroll to position [124, 0]
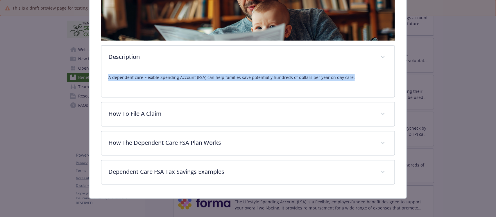
drag, startPoint x: 199, startPoint y: 85, endPoint x: 371, endPoint y: 87, distance: 171.4
click at [371, 87] on div "A dependent care Flexible Spending Account (FSA) can help families save potenti…" at bounding box center [247, 83] width 293 height 28
copy p "A dependent care Flexible Spending Account (FSA) can help families save potenti…"
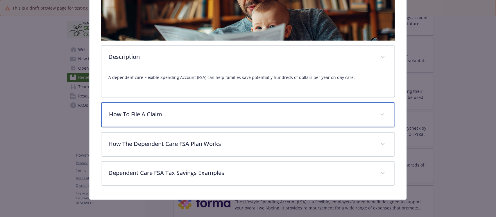
click at [172, 114] on p "How To File A Claim" at bounding box center [241, 114] width 264 height 9
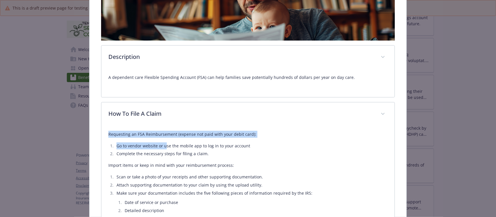
drag, startPoint x: 106, startPoint y: 131, endPoint x: 165, endPoint y: 150, distance: 61.8
click at [165, 148] on div "Requesting an FSA Reimbursement (expense not paid with your debit card): Go to …" at bounding box center [247, 190] width 293 height 129
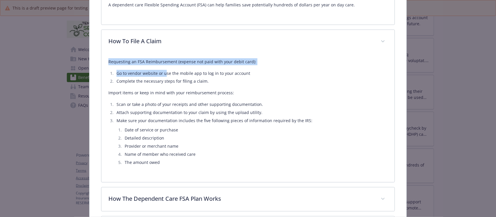
scroll to position [233, 0]
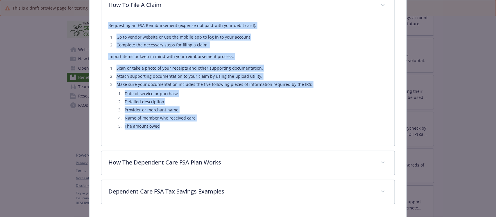
click at [167, 126] on li "The amount owed" at bounding box center [255, 126] width 264 height 7
copy div "Requesting an FSA Reimbursement (expense not paid with your debit card): Go to …"
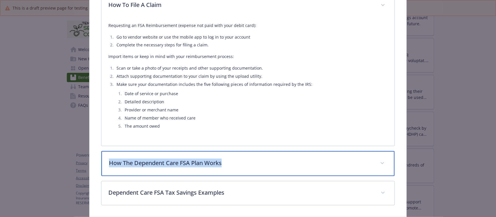
drag, startPoint x: 233, startPoint y: 165, endPoint x: 75, endPoint y: 162, distance: 158.1
click at [75, 162] on div "Financial Wellbeing - Dependent Care FSA - Dependent Care Flexible Spending Acc…" at bounding box center [248, 3] width 397 height 434
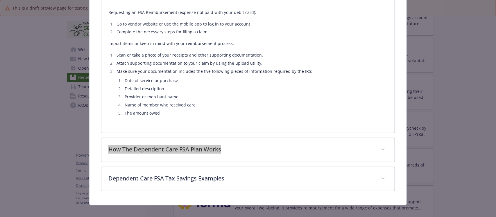
scroll to position [253, 0]
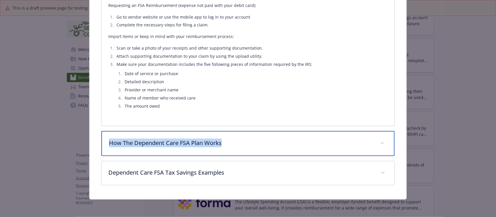
click at [257, 141] on p "How The Dependent Care FSA Plan Works" at bounding box center [241, 143] width 264 height 9
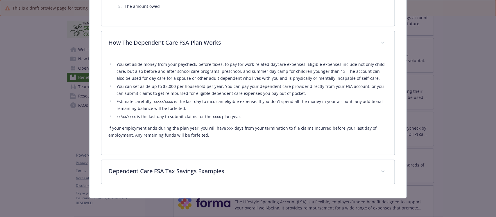
scroll to position [352, 0]
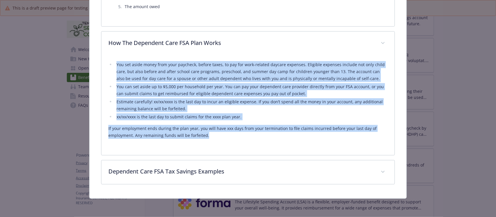
drag, startPoint x: 112, startPoint y: 63, endPoint x: 227, endPoint y: 137, distance: 137.0
click at [227, 137] on div "You set aside money from your paycheck, before taxes, to pay for work-related d…" at bounding box center [247, 100] width 279 height 78
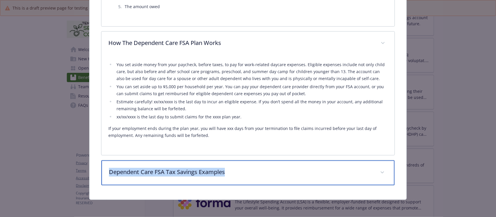
drag, startPoint x: 264, startPoint y: 172, endPoint x: 94, endPoint y: 171, distance: 170.8
click at [259, 172] on p "Dependent Care FSA Tax Savings Examples" at bounding box center [241, 172] width 264 height 9
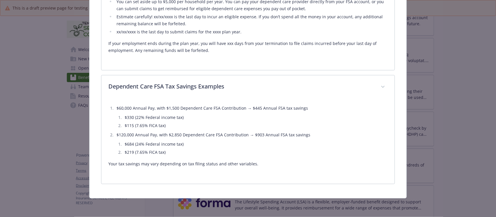
scroll to position [438, 0]
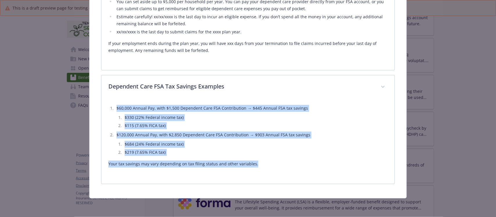
drag, startPoint x: 107, startPoint y: 108, endPoint x: 304, endPoint y: 166, distance: 205.9
click at [304, 166] on div "$60,000 Annual Pay, with $1,500 Dependent Care FSA Contribution → $445 Annual F…" at bounding box center [247, 141] width 293 height 85
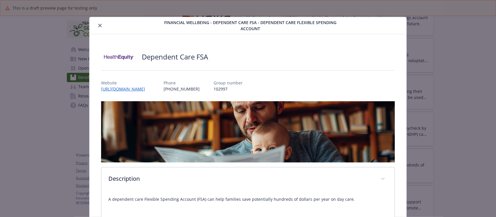
scroll to position [0, 0]
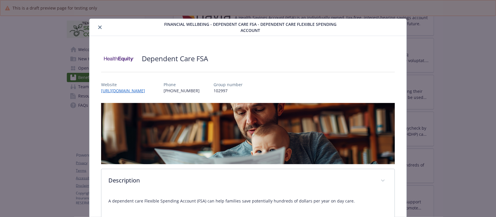
click at [99, 26] on icon "close" at bounding box center [99, 27] width 3 height 3
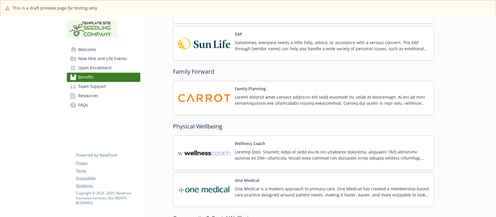
click at [266, 42] on div "EAP Sometimes, everyone needs a little help, advice, or assistance with a serio…" at bounding box center [332, 43] width 194 height 25
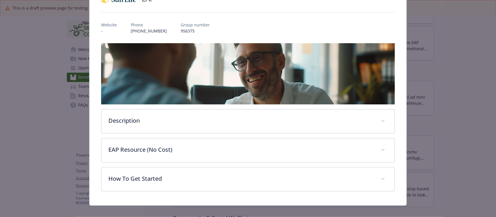
scroll to position [61, 0]
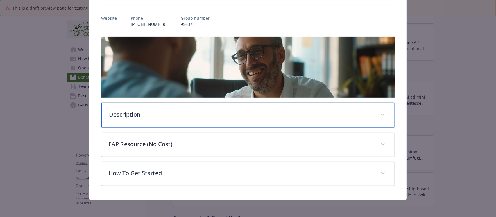
click at [164, 119] on div "Description" at bounding box center [247, 115] width 293 height 25
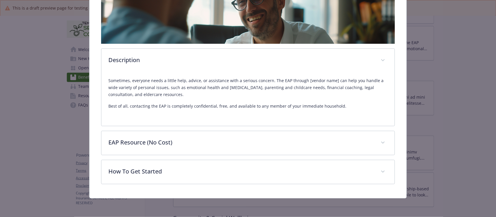
scroll to position [115, 0]
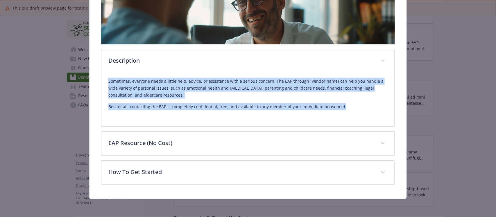
drag, startPoint x: 107, startPoint y: 79, endPoint x: 360, endPoint y: 105, distance: 253.5
click at [360, 105] on div "Sometimes, everyone needs a little help, advice, or assistance with a serious c…" at bounding box center [247, 94] width 279 height 33
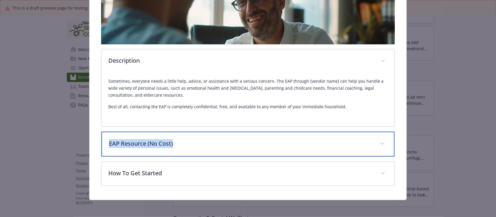
drag, startPoint x: 190, startPoint y: 142, endPoint x: 98, endPoint y: 144, distance: 92.4
click at [98, 144] on div "EAP Website - Phone (800) 247-6875 Group number 956375 Description Sometimes, e…" at bounding box center [247, 58] width 317 height 284
click at [214, 140] on p "EAP Resource (No Cost)" at bounding box center [241, 143] width 264 height 9
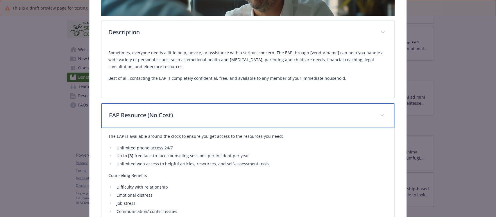
scroll to position [187, 0]
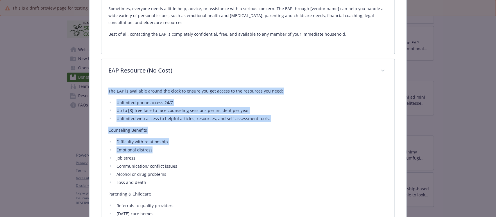
drag, startPoint x: 105, startPoint y: 91, endPoint x: 182, endPoint y: 153, distance: 98.5
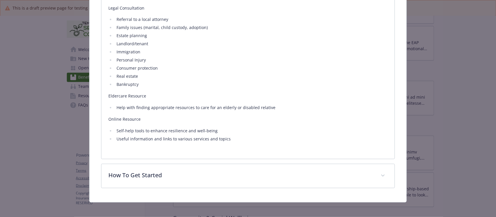
scroll to position [481, 0]
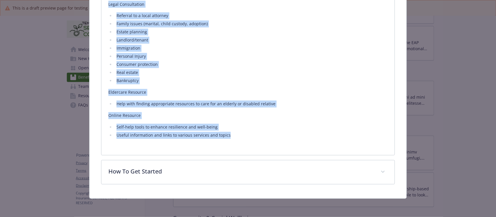
click at [243, 135] on li "Useful information and links to various services and topics" at bounding box center [251, 135] width 273 height 7
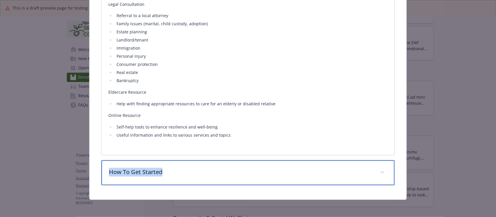
drag, startPoint x: 179, startPoint y: 169, endPoint x: 105, endPoint y: 170, distance: 74.1
click at [105, 170] on div "How To Get Started" at bounding box center [247, 173] width 293 height 25
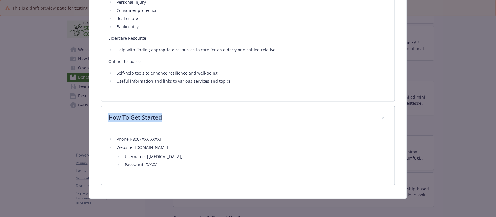
scroll to position [535, 0]
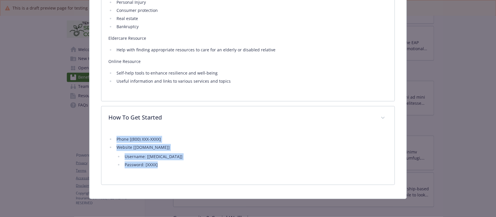
drag, startPoint x: 168, startPoint y: 170, endPoint x: 106, endPoint y: 140, distance: 68.5
click at [106, 140] on div "Phone [(800) XXX-XXXX] Website [XXXXXX.com] Username: [XXXXX] Password: [XXXX]" at bounding box center [247, 157] width 293 height 55
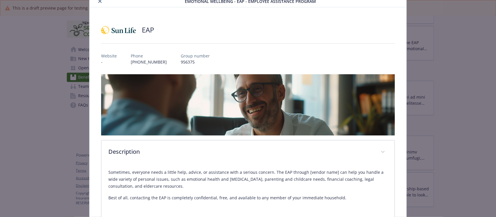
scroll to position [0, 0]
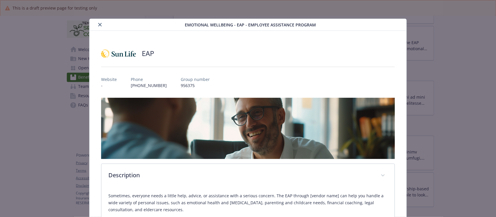
click at [98, 24] on icon "close" at bounding box center [99, 24] width 3 height 3
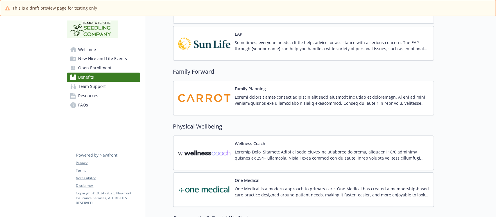
click at [96, 87] on span "Team Support" at bounding box center [92, 86] width 28 height 9
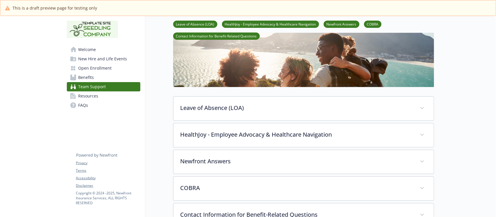
scroll to position [73, 0]
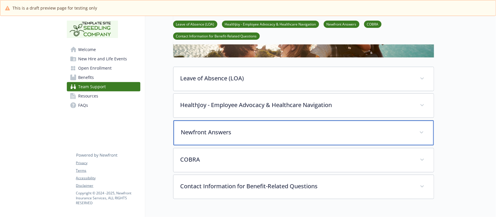
click at [282, 136] on p "Newfront Answers" at bounding box center [296, 132] width 231 height 9
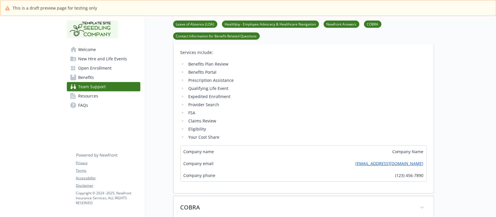
scroll to position [291, 0]
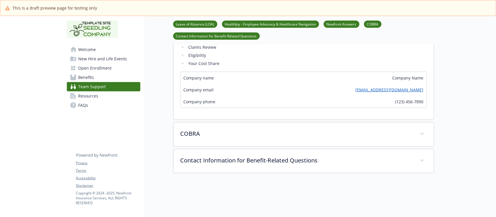
click at [86, 96] on span "Resources" at bounding box center [88, 96] width 20 height 9
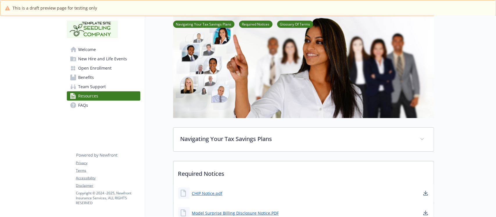
scroll to position [109, 0]
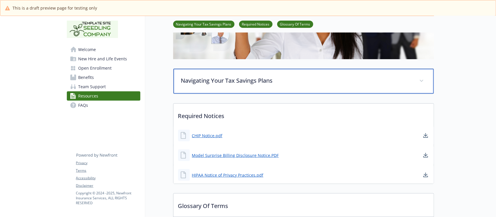
click at [265, 79] on p "Navigating Your Tax Savings Plans" at bounding box center [296, 80] width 231 height 9
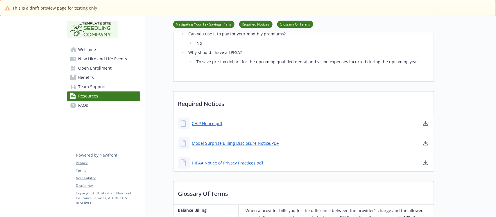
scroll to position [726, 0]
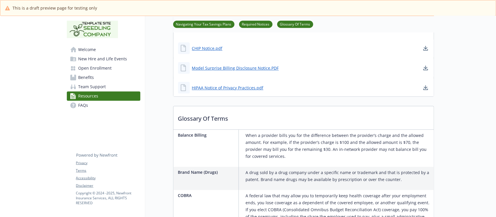
click at [94, 76] on link "Benefits" at bounding box center [104, 77] width 74 height 9
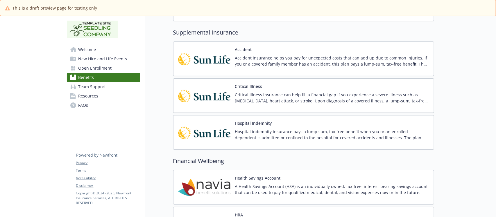
scroll to position [835, 0]
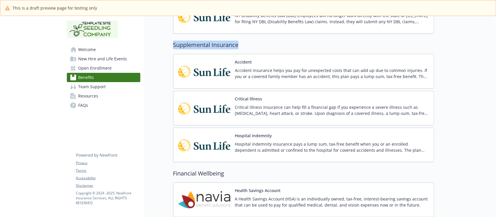
drag, startPoint x: 250, startPoint y: 47, endPoint x: 164, endPoint y: 47, distance: 86.3
click at [164, 47] on div "Benefits Select coverage type Current year Upcoming year Medical Anthem Classic…" at bounding box center [289, 52] width 289 height 1743
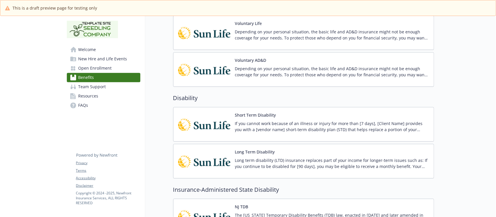
scroll to position [581, 0]
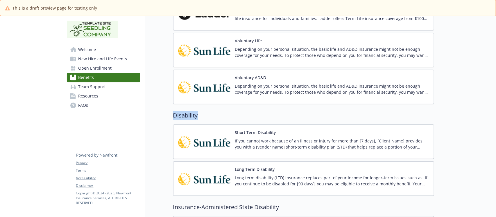
drag, startPoint x: 208, startPoint y: 119, endPoint x: 162, endPoint y: 118, distance: 46.5
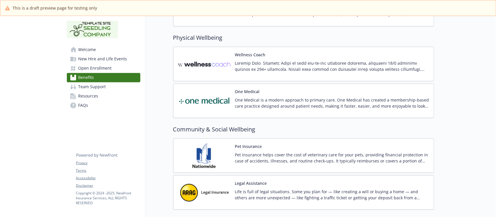
scroll to position [1478, 0]
